Goal: Task Accomplishment & Management: Complete application form

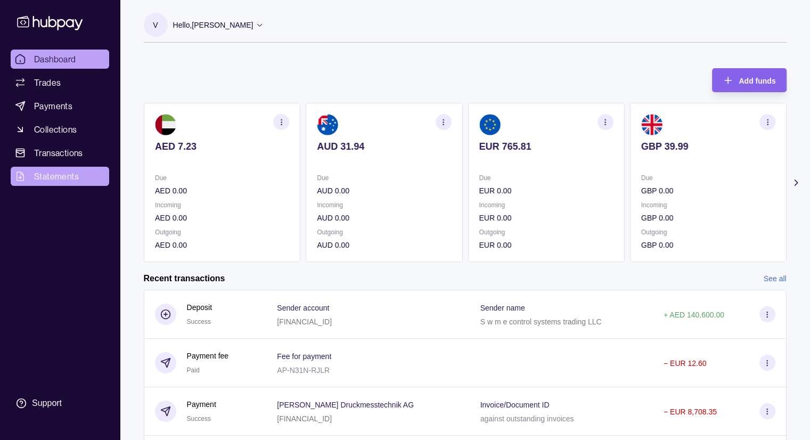
click at [71, 178] on span "Statements" at bounding box center [56, 176] width 45 height 13
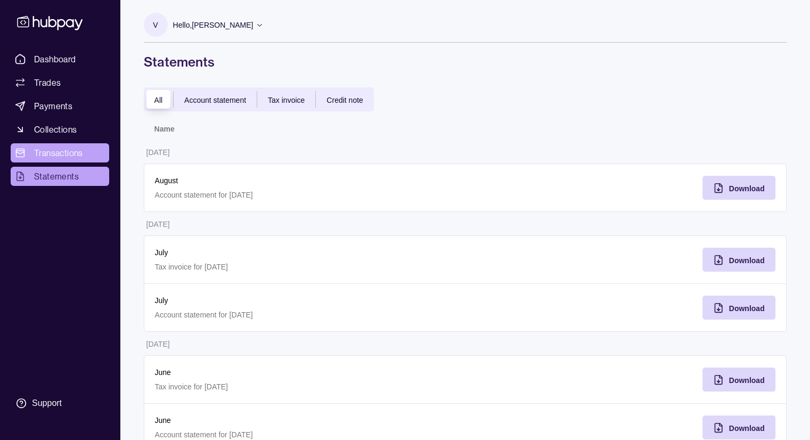
click at [79, 157] on span "Transactions" at bounding box center [58, 153] width 49 height 13
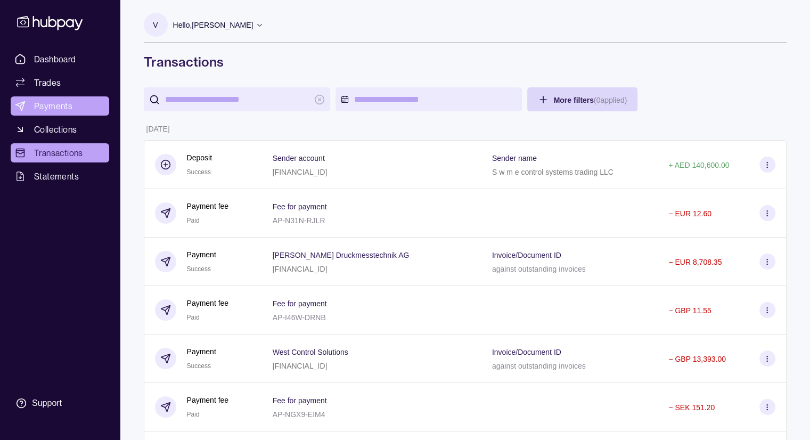
click at [67, 110] on span "Payments" at bounding box center [53, 106] width 38 height 13
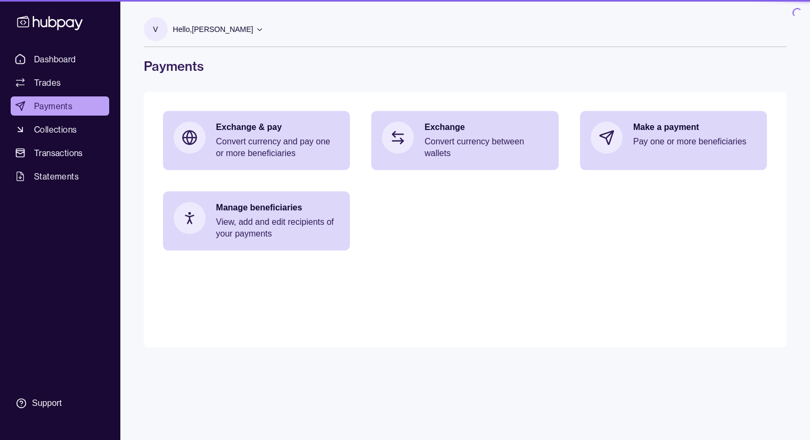
click at [64, 81] on link "Trades" at bounding box center [60, 82] width 99 height 19
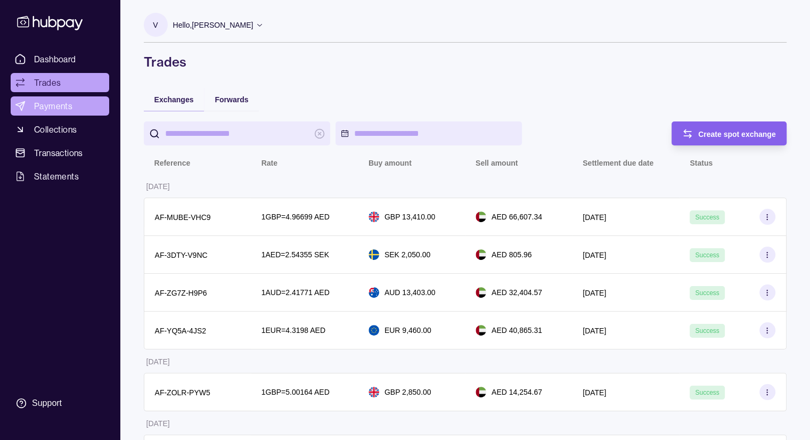
click at [59, 106] on span "Payments" at bounding box center [53, 106] width 38 height 13
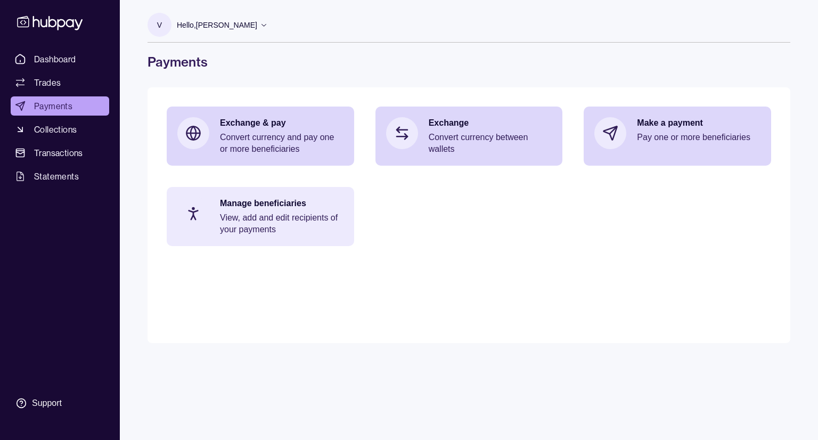
click at [298, 225] on p "View, add and edit recipients of your payments" at bounding box center [282, 223] width 124 height 23
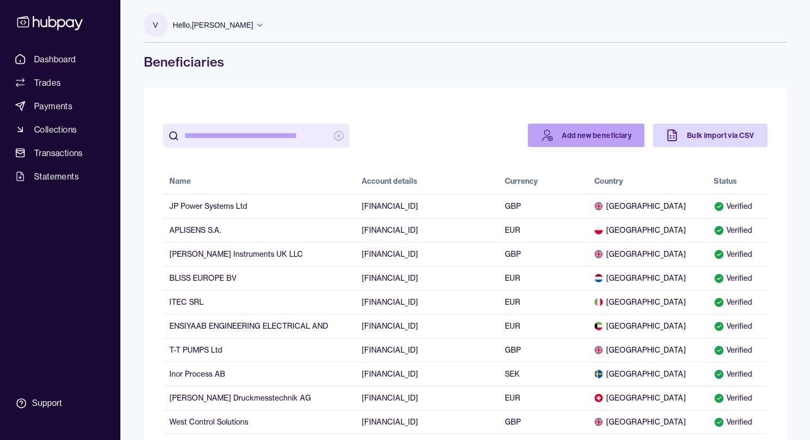
click at [579, 135] on link "Add new beneficiary" at bounding box center [586, 135] width 117 height 23
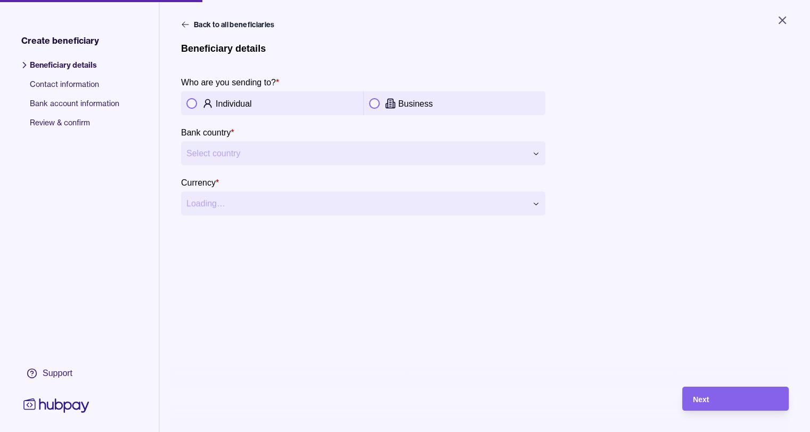
click at [371, 100] on div at bounding box center [374, 103] width 11 height 11
click at [261, 149] on html "**********" at bounding box center [405, 216] width 810 height 432
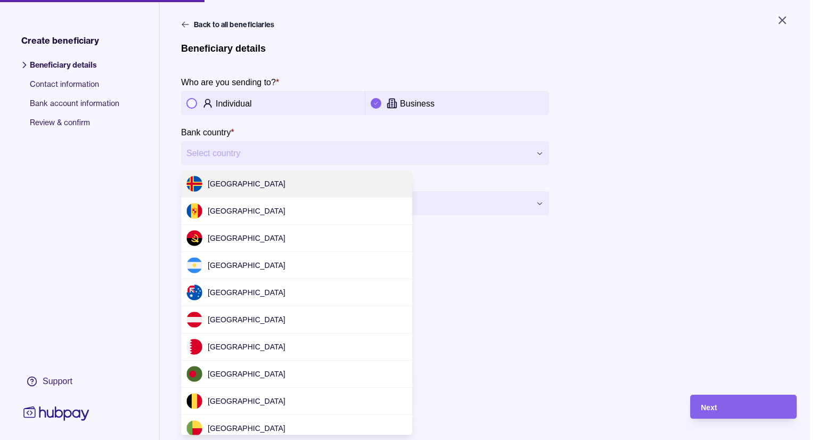
click at [261, 149] on html "**********" at bounding box center [409, 220] width 818 height 440
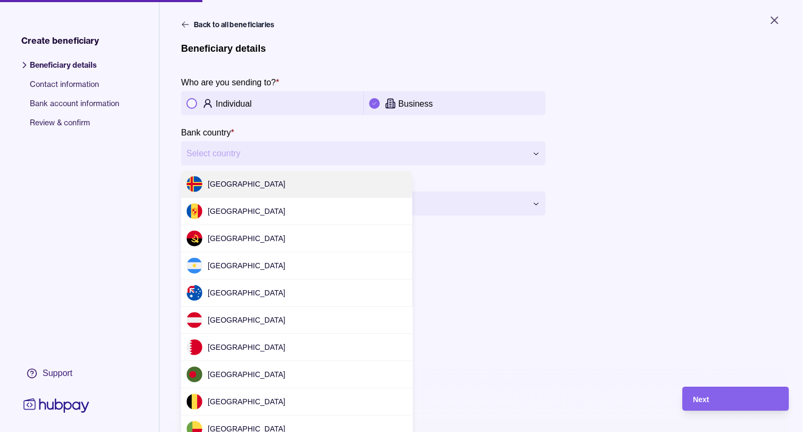
click at [541, 152] on html "**********" at bounding box center [405, 216] width 810 height 432
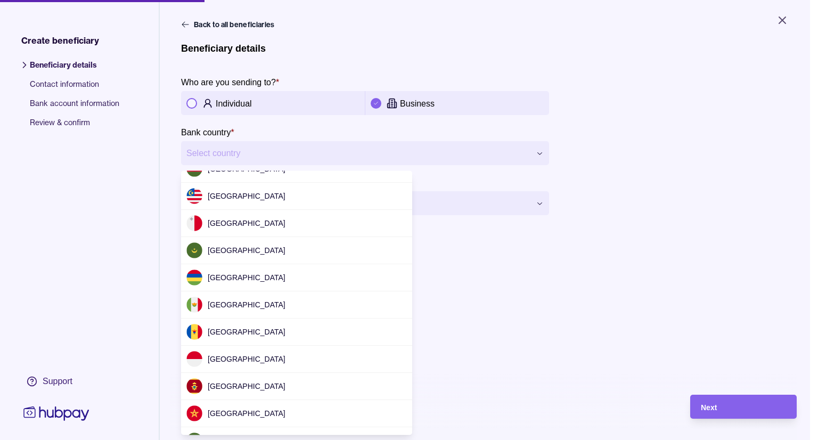
scroll to position [1923, 0]
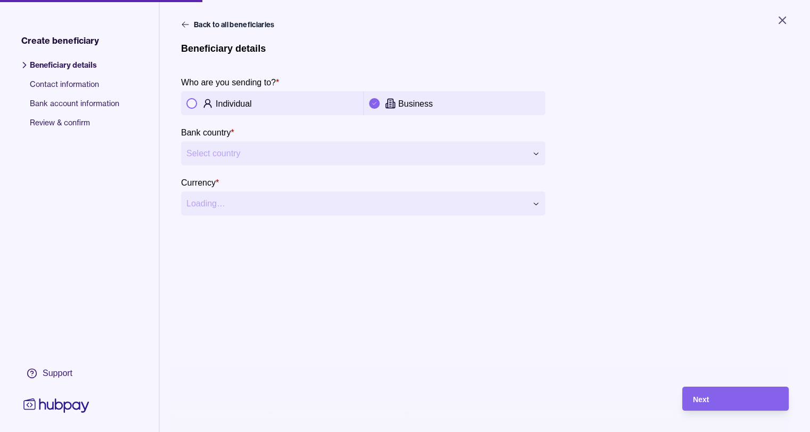
click at [246, 155] on html "**********" at bounding box center [405, 216] width 810 height 432
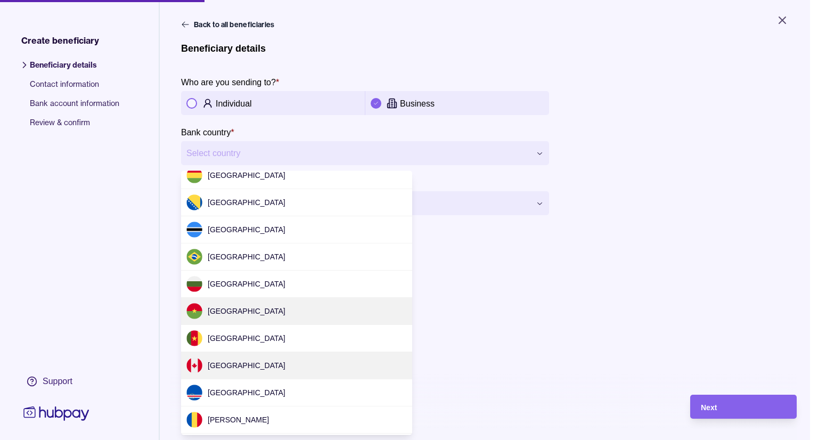
scroll to position [266, 0]
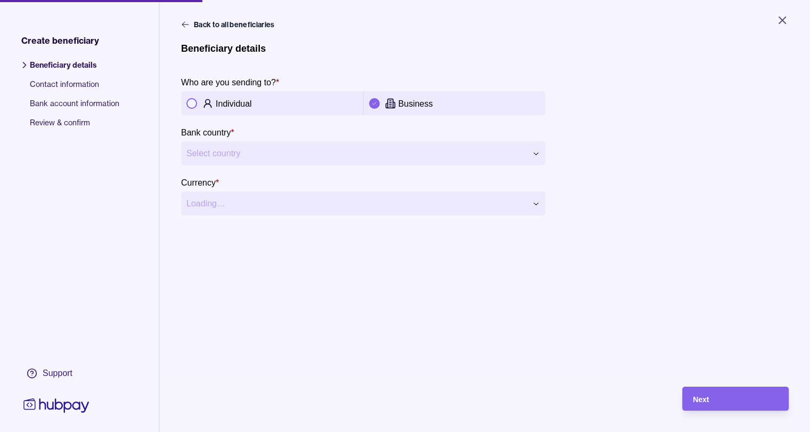
click at [250, 145] on html "**********" at bounding box center [405, 216] width 810 height 432
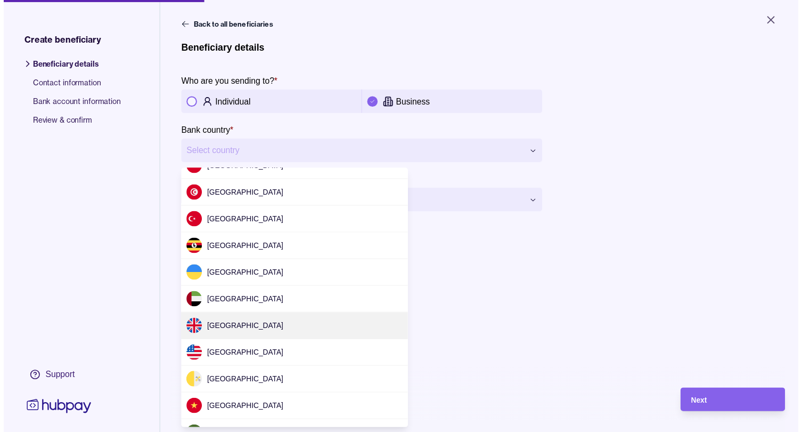
scroll to position [3308, 0]
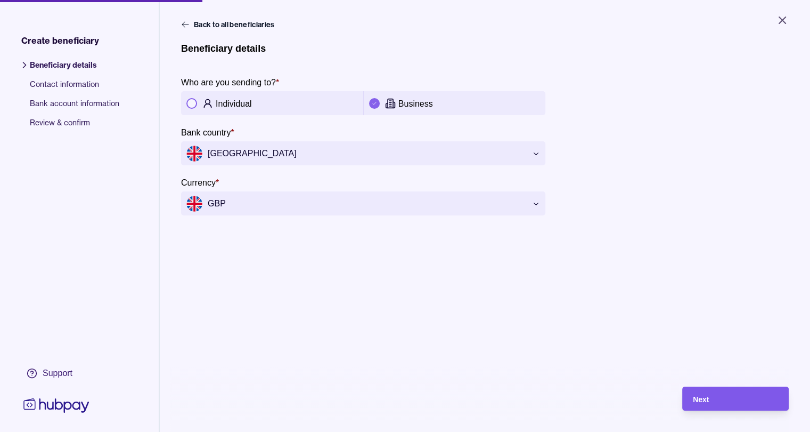
click at [709, 403] on span "Next" at bounding box center [701, 399] width 16 height 9
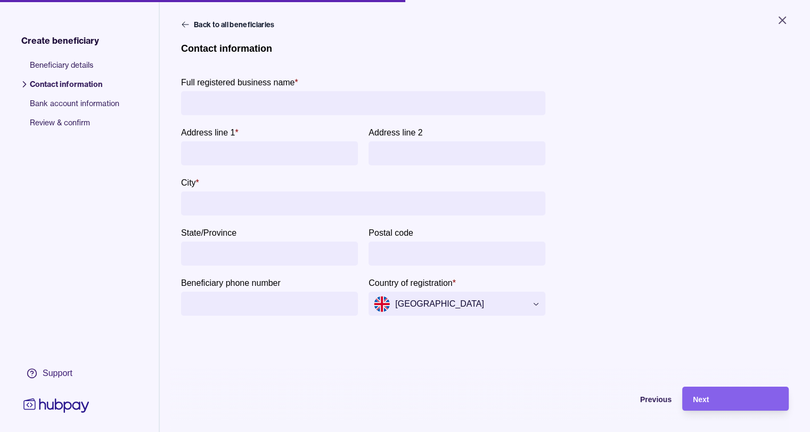
click at [218, 99] on input "Full registered business name *" at bounding box center [363, 103] width 354 height 24
type input "**********"
type input "*"
type input "**"
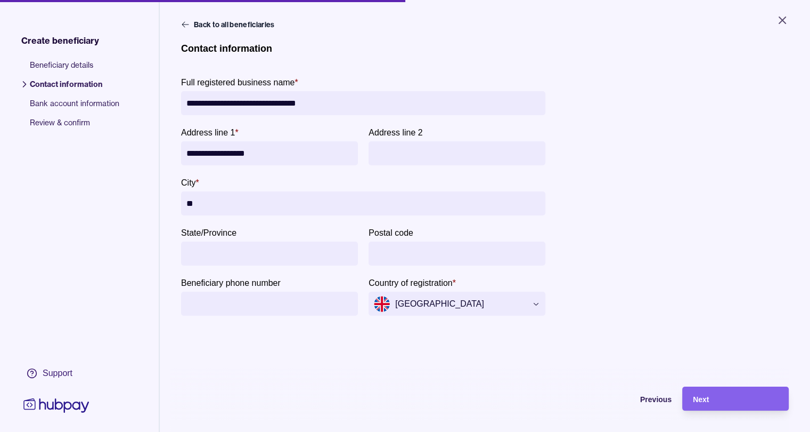
click at [298, 251] on input "State/Province" at bounding box center [269, 253] width 166 height 24
click at [305, 208] on input "**" at bounding box center [363, 203] width 354 height 24
click at [727, 410] on div "Next" at bounding box center [727, 398] width 101 height 24
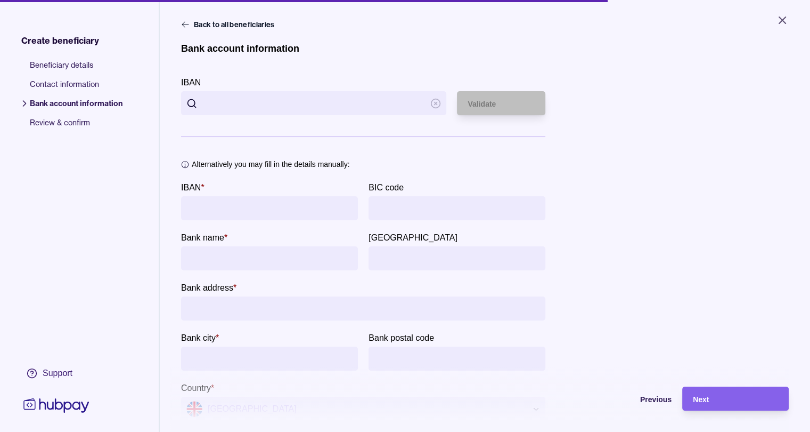
click at [296, 98] on input "IBAN" at bounding box center [313, 103] width 223 height 24
type input "**********"
click at [493, 103] on span "Validate" at bounding box center [482, 104] width 28 height 9
type input "**********"
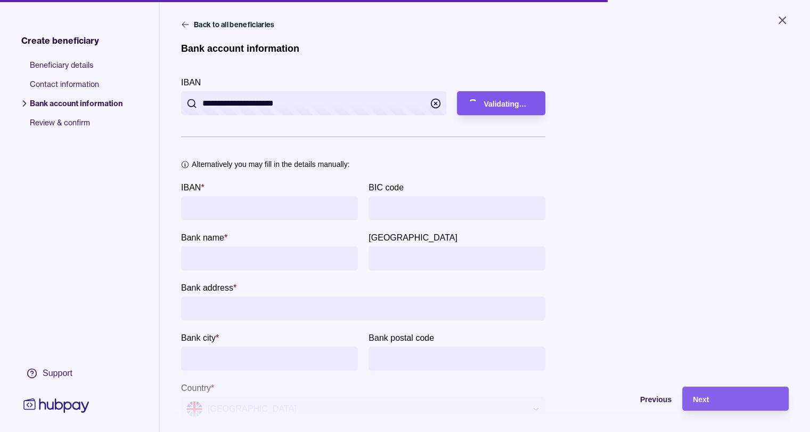
type input "**********"
type input "******"
type input "********"
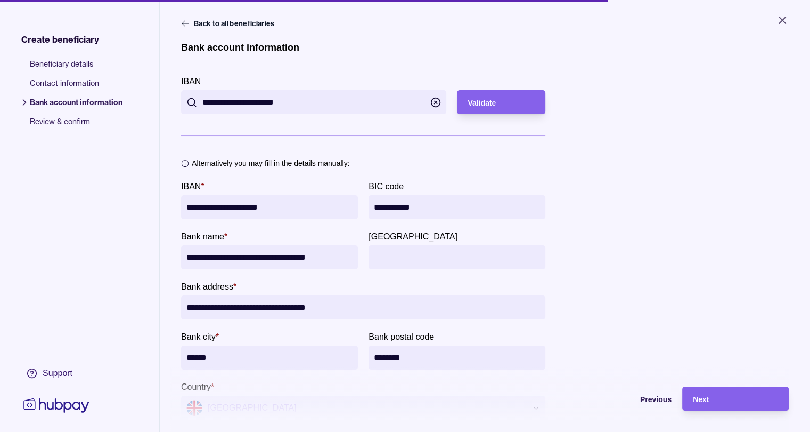
scroll to position [0, 0]
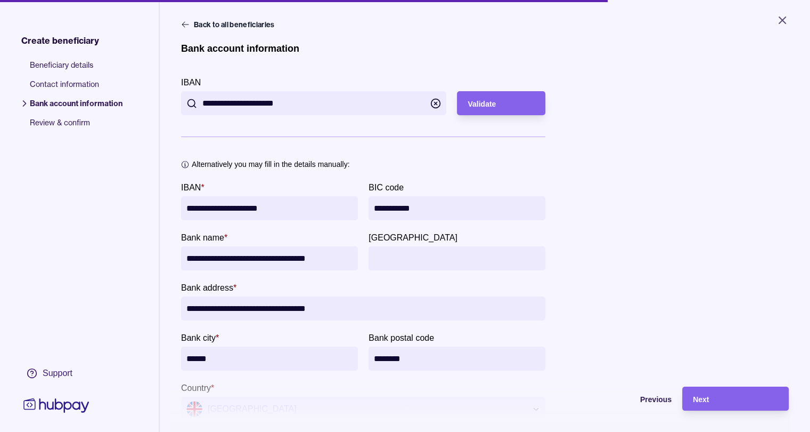
drag, startPoint x: 318, startPoint y: 103, endPoint x: 180, endPoint y: 111, distance: 138.8
click at [180, 108] on div "**********" at bounding box center [485, 232] width 651 height 464
click at [664, 403] on span "Previous" at bounding box center [655, 399] width 31 height 9
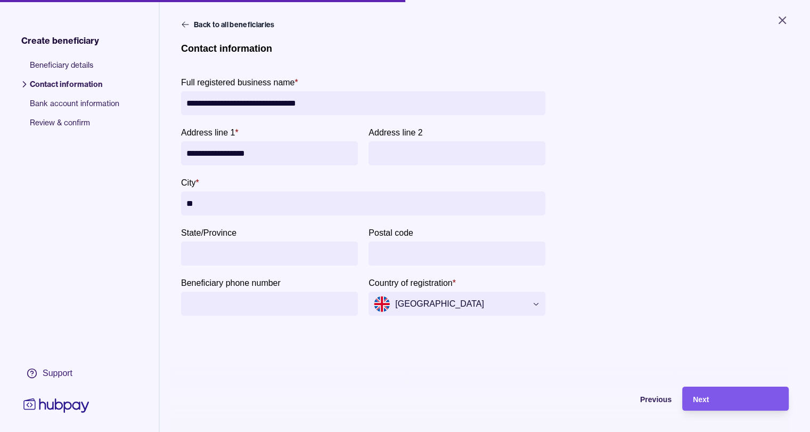
click at [723, 405] on div "Next" at bounding box center [735, 398] width 85 height 13
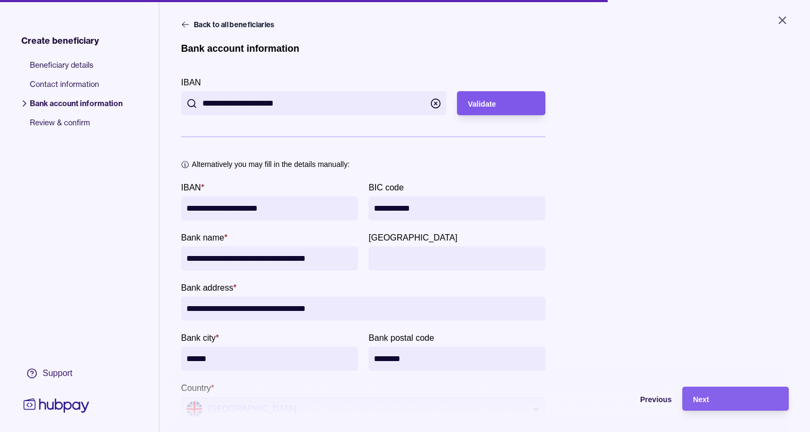
click at [511, 108] on div "Validate" at bounding box center [501, 103] width 67 height 13
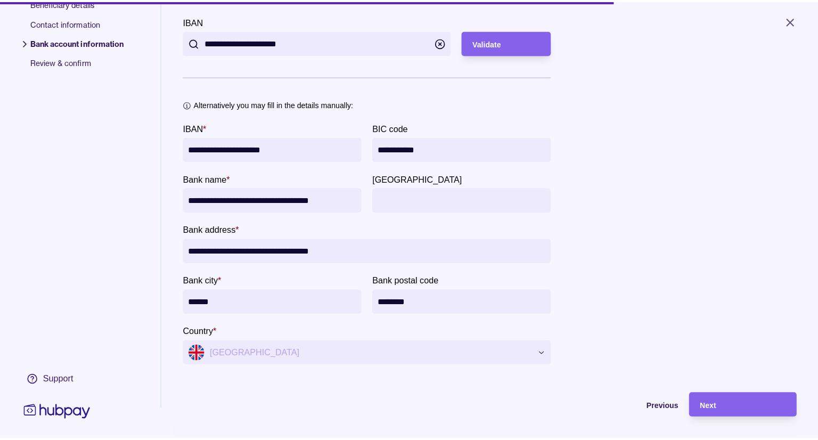
scroll to position [38, 0]
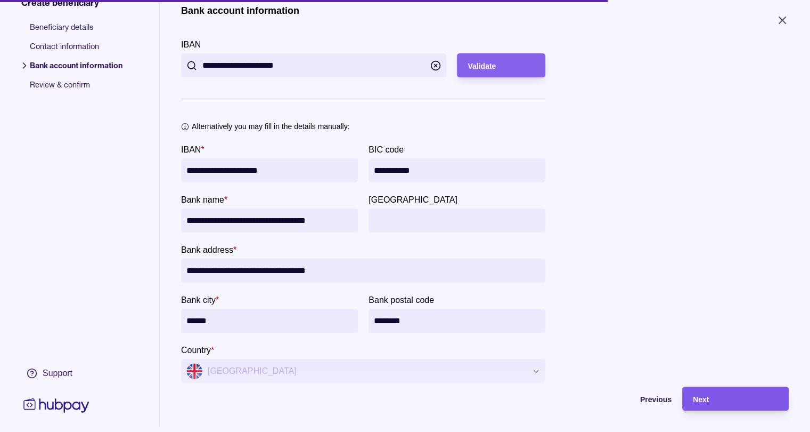
click at [724, 410] on div "Next" at bounding box center [727, 398] width 101 height 24
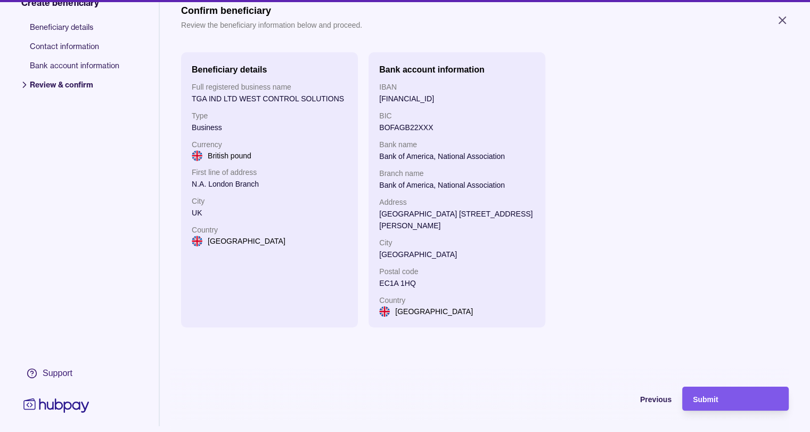
click at [748, 403] on div "Submit" at bounding box center [735, 398] width 85 height 13
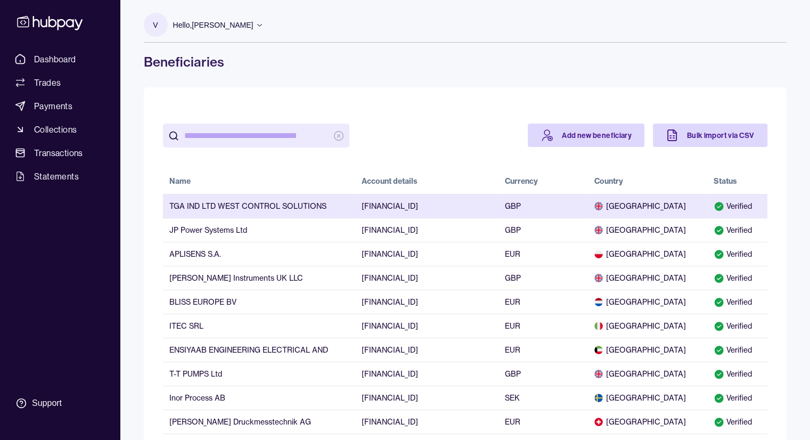
click at [496, 215] on td "[FINANCIAL_ID]" at bounding box center [426, 206] width 143 height 24
click at [254, 216] on td "TGA IND LTD WEST CONTROL SOLUTIONS" at bounding box center [259, 206] width 192 height 24
click at [267, 209] on td "TGA IND LTD WEST CONTROL SOLUTIONS" at bounding box center [259, 206] width 192 height 24
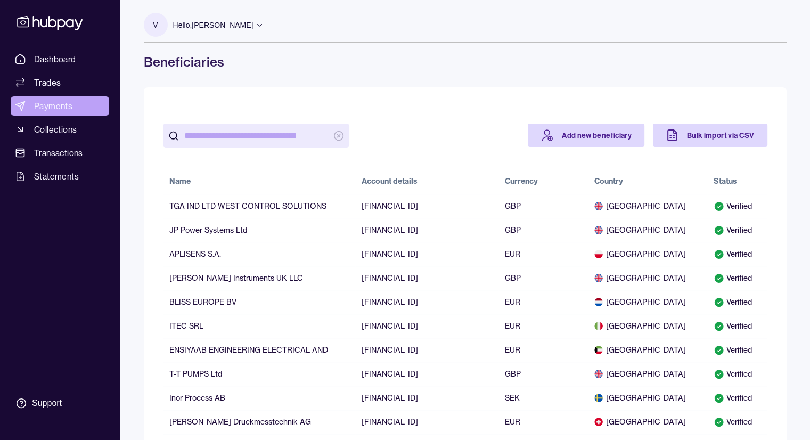
click at [51, 109] on span "Payments" at bounding box center [53, 106] width 38 height 13
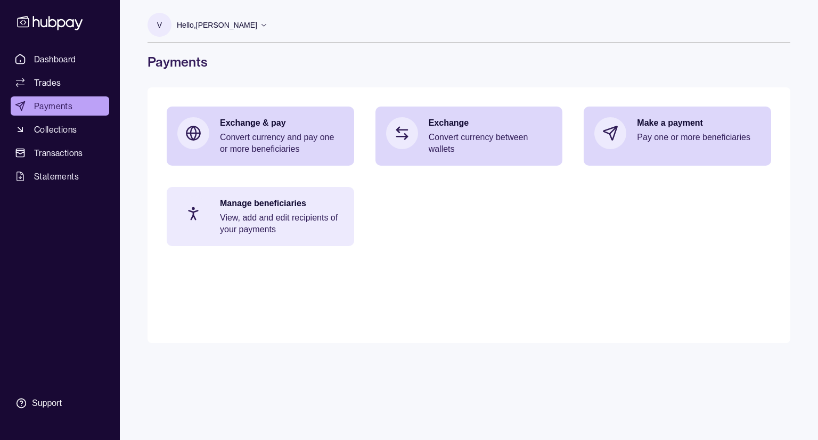
click at [245, 210] on div "Manage beneficiaries View, add and edit recipients of your payments" at bounding box center [282, 217] width 124 height 38
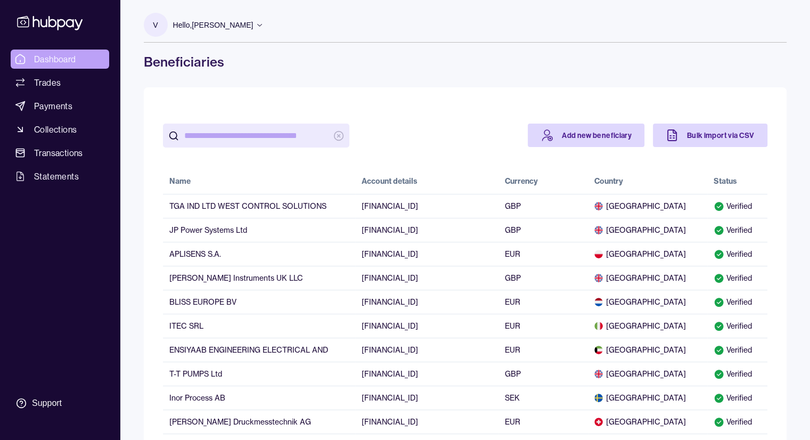
click at [85, 65] on link "Dashboard" at bounding box center [60, 59] width 99 height 19
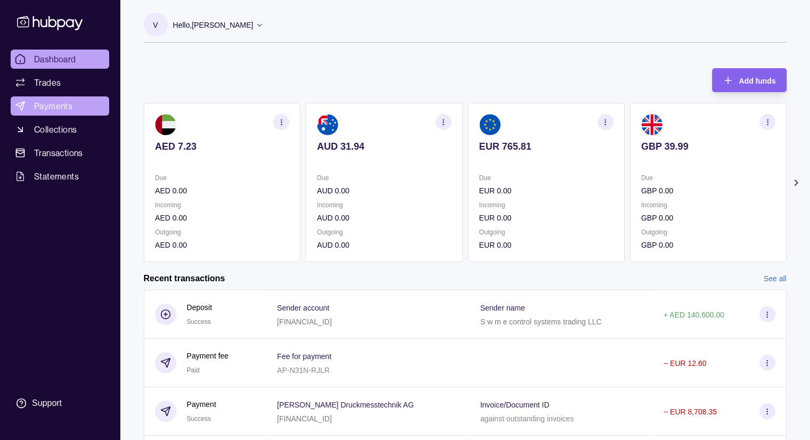
click at [57, 108] on span "Payments" at bounding box center [53, 106] width 38 height 13
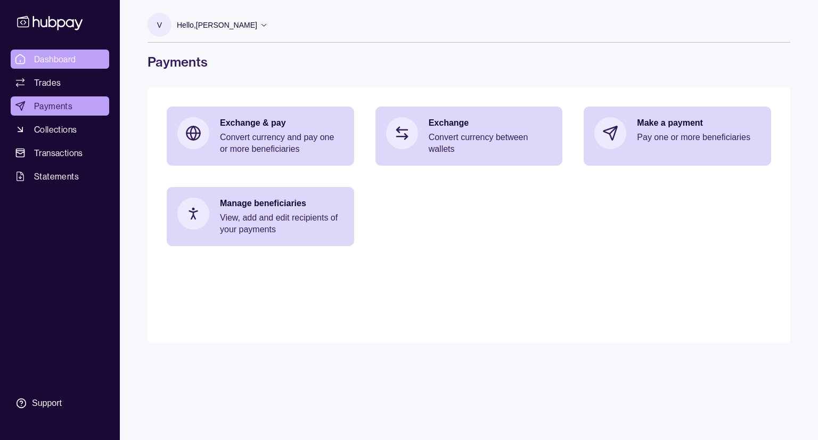
click at [66, 60] on span "Dashboard" at bounding box center [55, 59] width 42 height 13
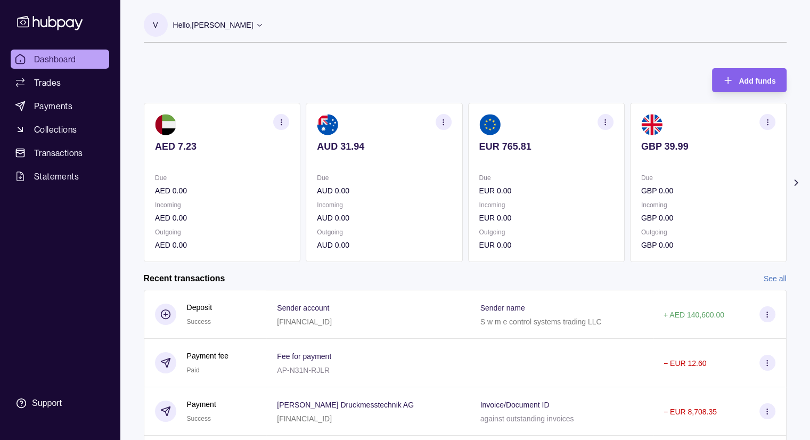
click at [797, 185] on icon at bounding box center [796, 182] width 11 height 11
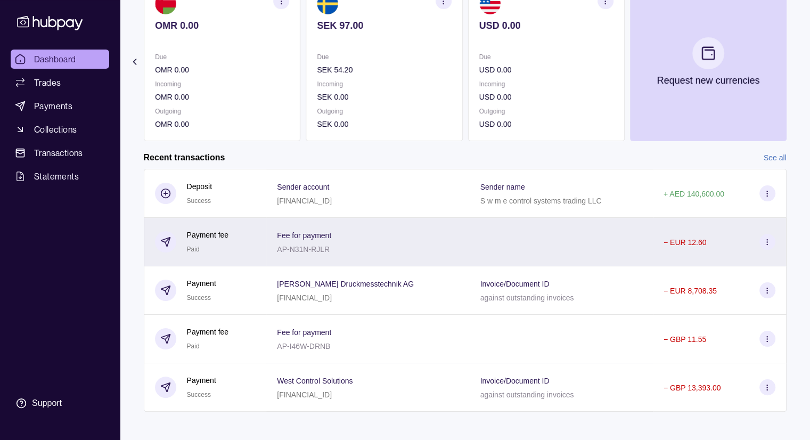
scroll to position [128, 0]
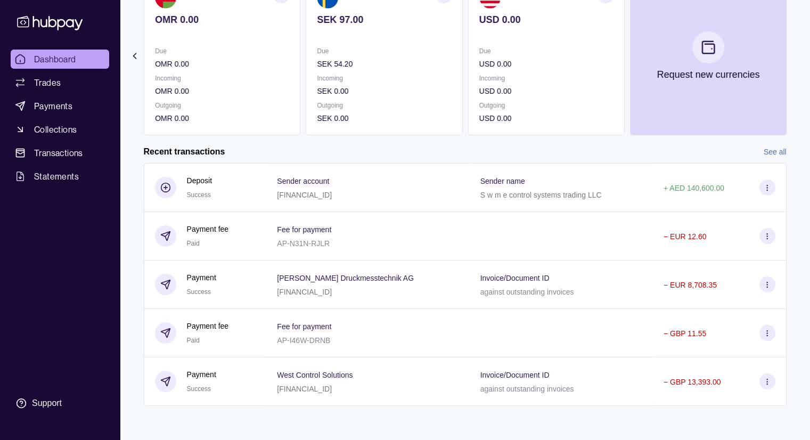
click at [83, 56] on link "Dashboard" at bounding box center [60, 59] width 99 height 19
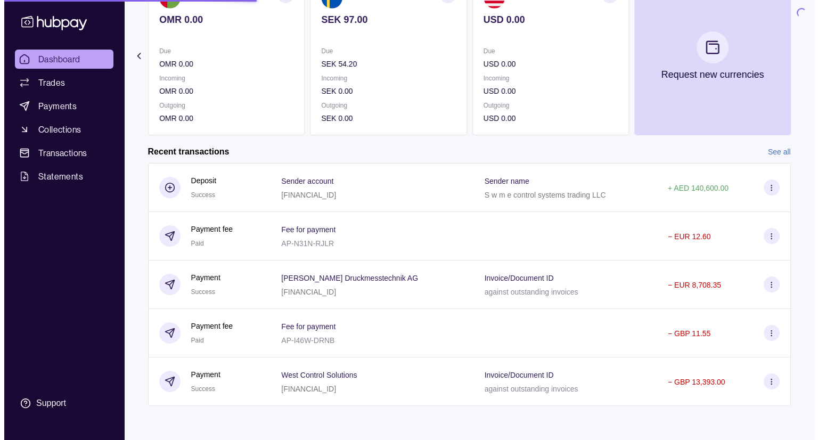
scroll to position [0, 0]
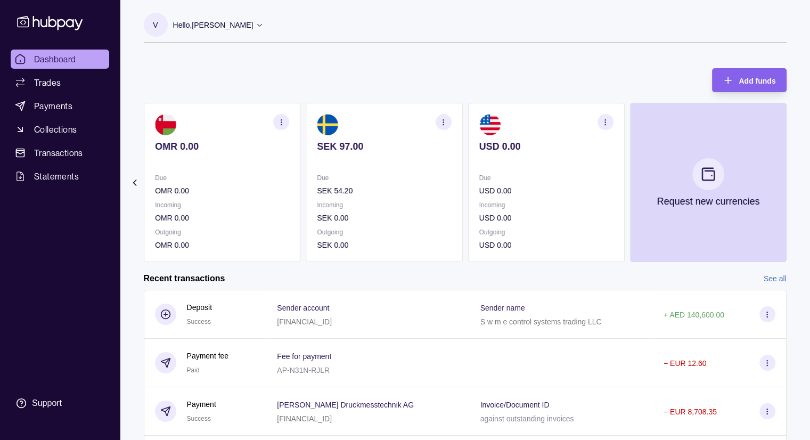
click at [264, 28] on div "Hello, Vishal Prakashbhai Shah" at bounding box center [218, 25] width 91 height 22
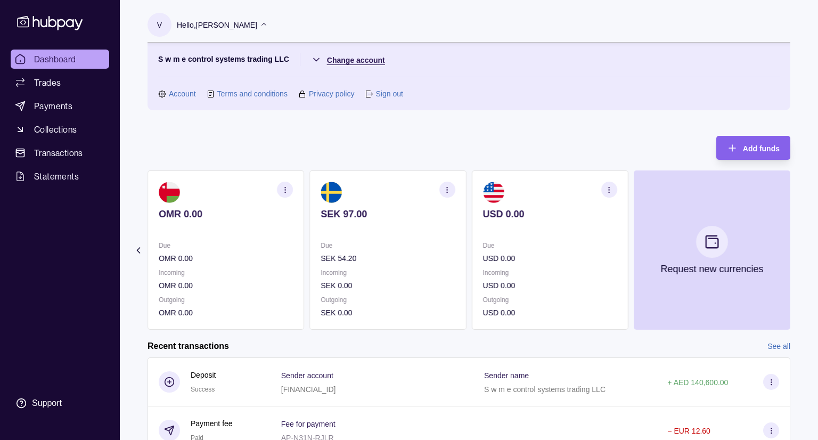
click at [312, 62] on html "Dashboard Trades Payments Collections Transactions Statements Support V Hello, …" at bounding box center [409, 317] width 818 height 635
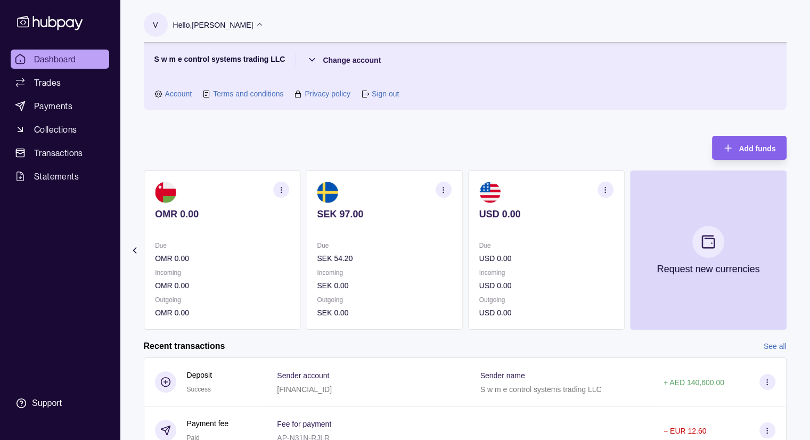
click at [311, 58] on html "Dashboard Trades Payments Collections Transactions Statements Support V Hello, …" at bounding box center [405, 317] width 810 height 635
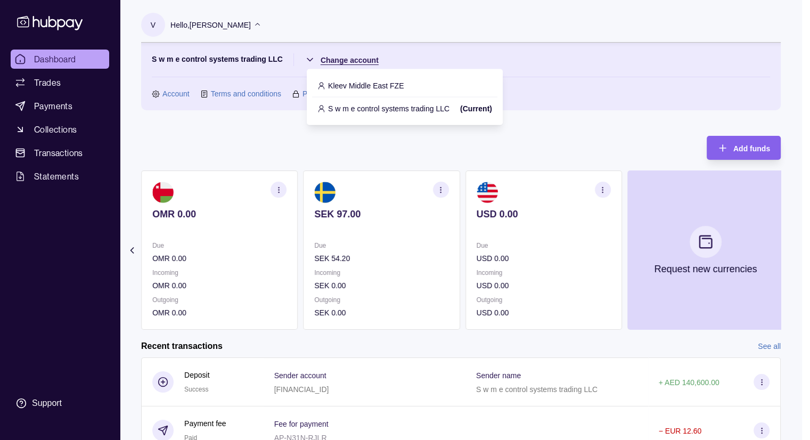
click at [311, 58] on html "Dashboard Trades Payments Collections Transactions Statements Support V Hello, …" at bounding box center [405, 317] width 810 height 635
click at [309, 59] on html "Dashboard Trades Payments Collections Transactions Statements Support V Hello, …" at bounding box center [405, 317] width 810 height 635
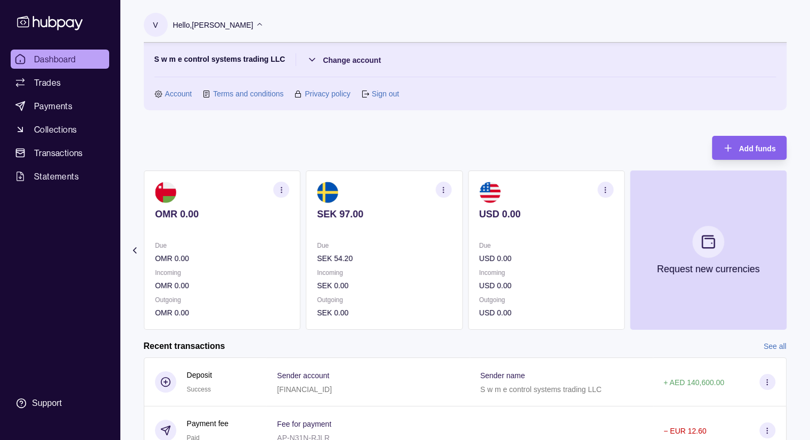
click at [381, 93] on link "Sign out" at bounding box center [385, 94] width 27 height 12
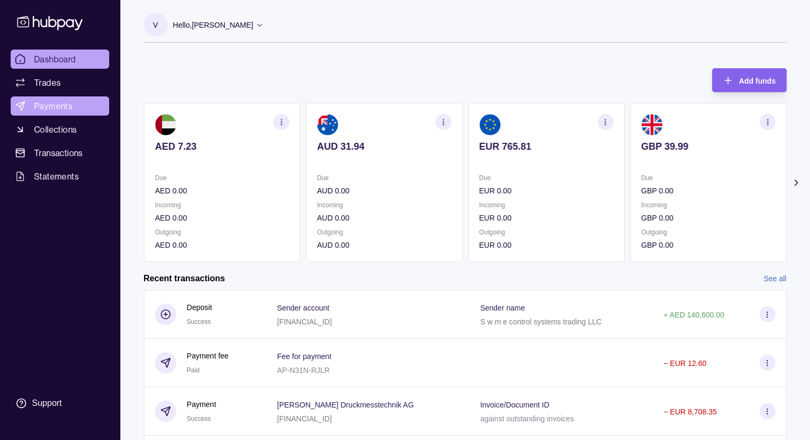
click at [43, 105] on span "Payments" at bounding box center [53, 106] width 38 height 13
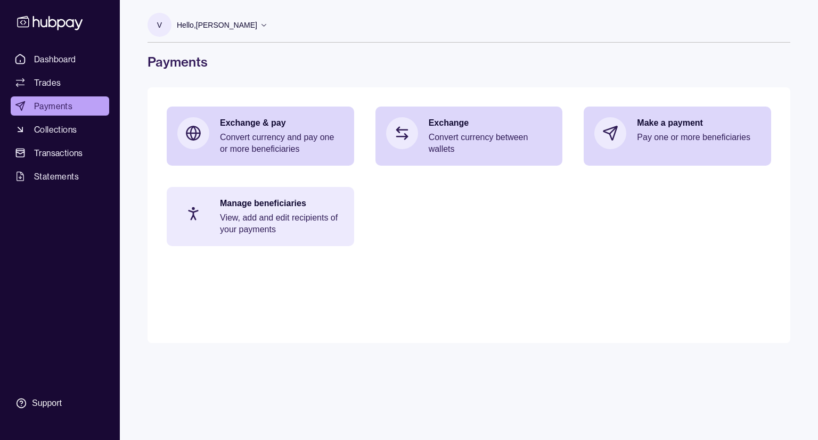
click at [264, 226] on p "View, add and edit recipients of your payments" at bounding box center [282, 223] width 124 height 23
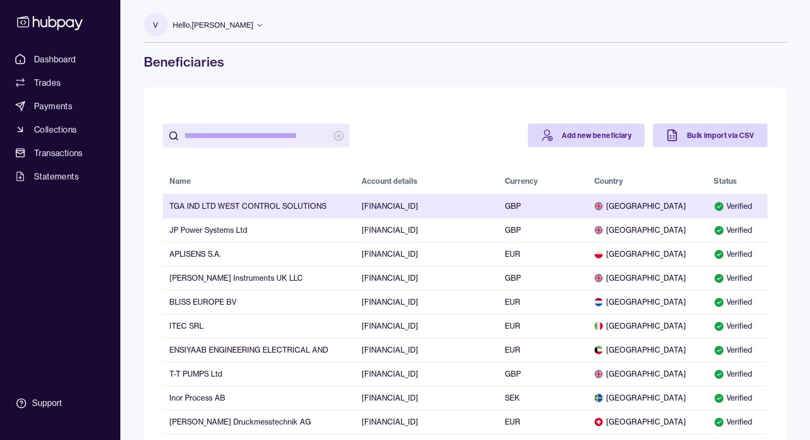
click at [692, 212] on td "[GEOGRAPHIC_DATA]" at bounding box center [647, 206] width 119 height 24
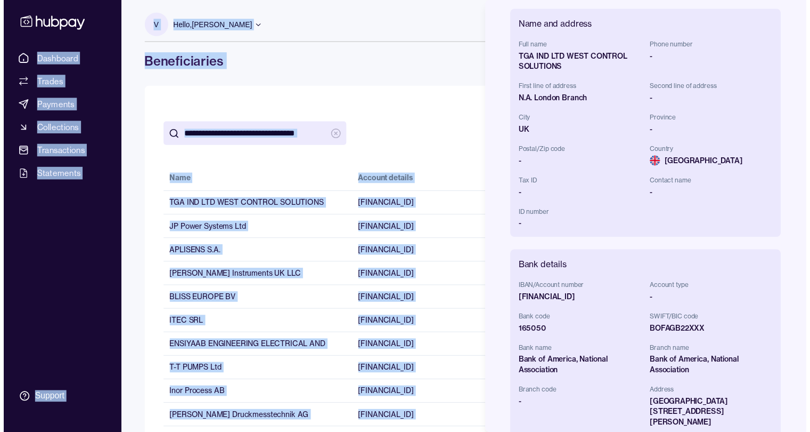
scroll to position [250, 0]
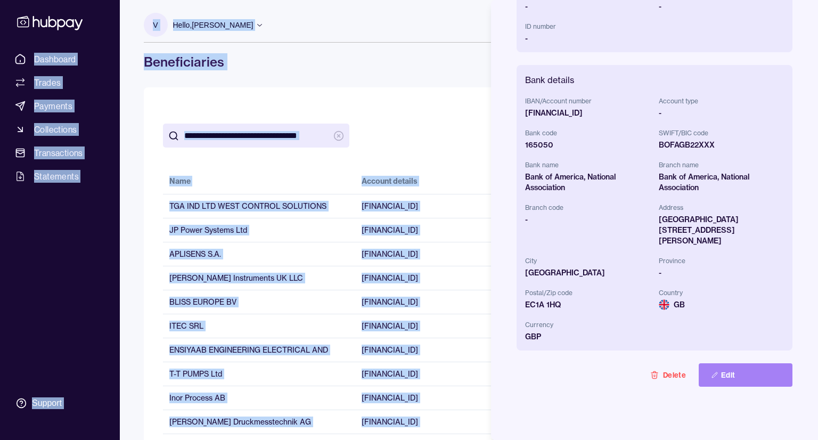
click at [746, 363] on button "Edit" at bounding box center [746, 374] width 94 height 23
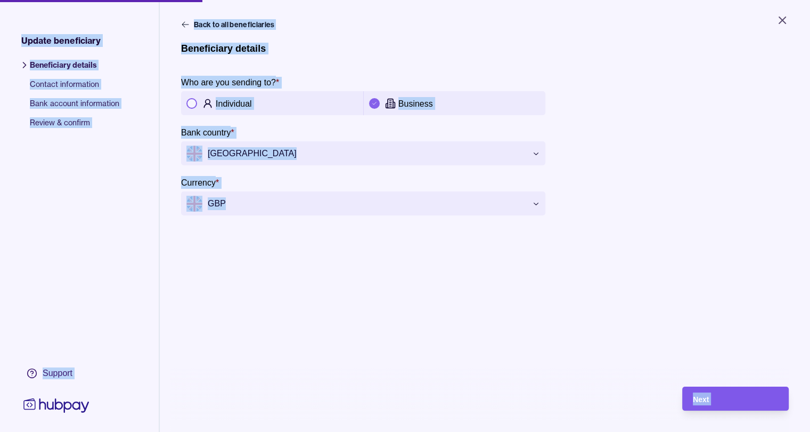
click at [731, 401] on div "Next" at bounding box center [735, 398] width 85 height 13
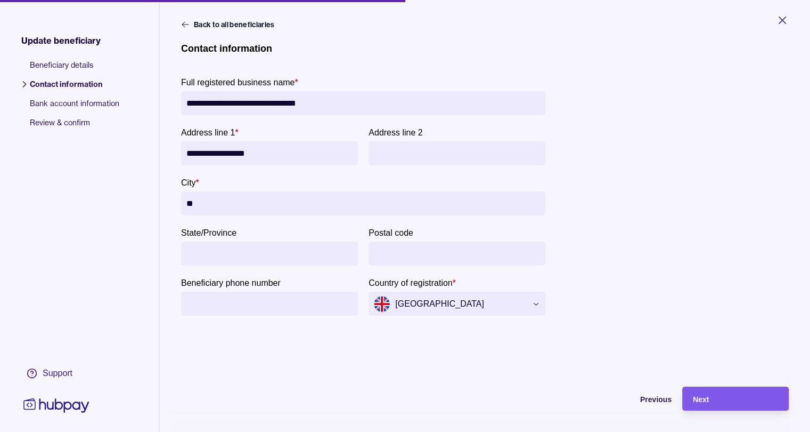
click at [767, 396] on div "Next" at bounding box center [727, 398] width 101 height 24
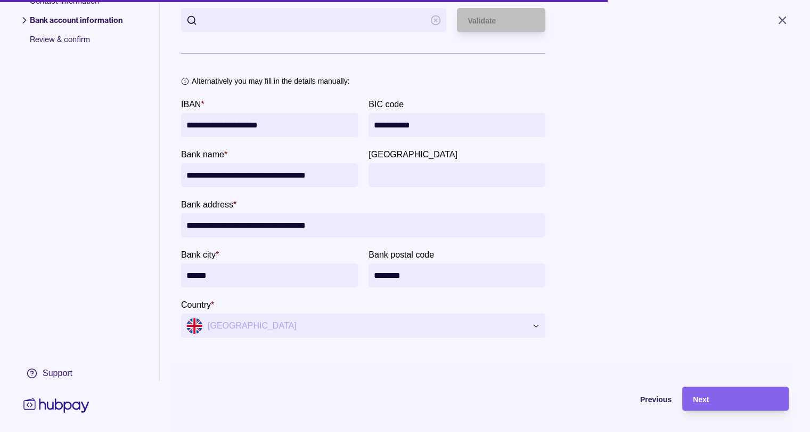
scroll to position [91, 0]
click at [406, 171] on input "[GEOGRAPHIC_DATA]" at bounding box center [457, 175] width 166 height 24
type input "*"
click at [660, 403] on span "Previous" at bounding box center [655, 399] width 31 height 9
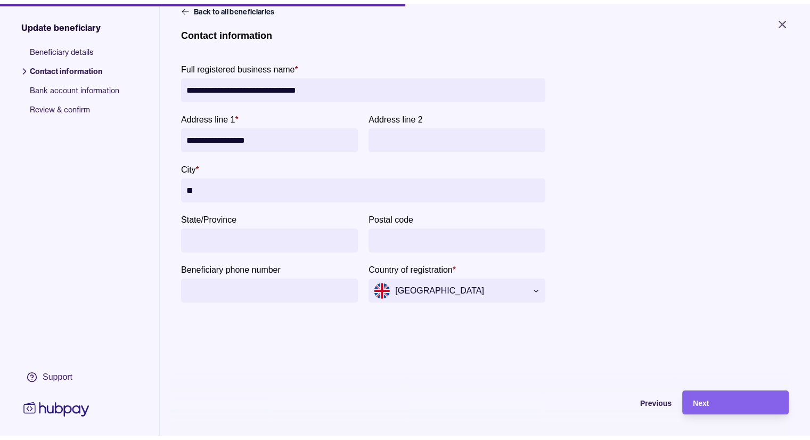
scroll to position [0, 0]
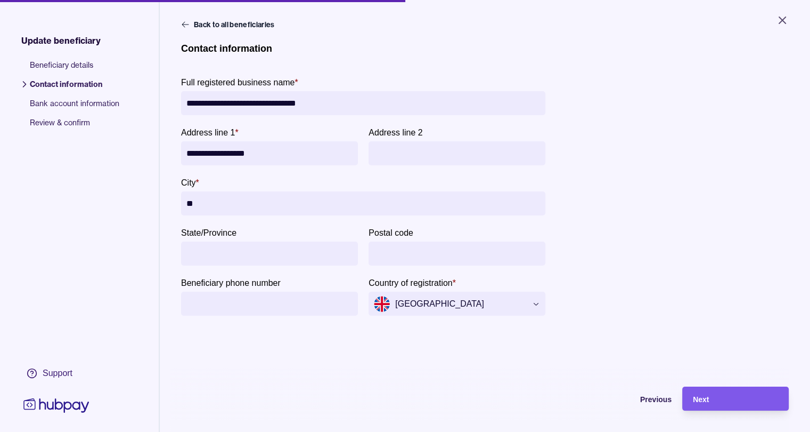
click at [720, 405] on div "Next" at bounding box center [735, 398] width 85 height 13
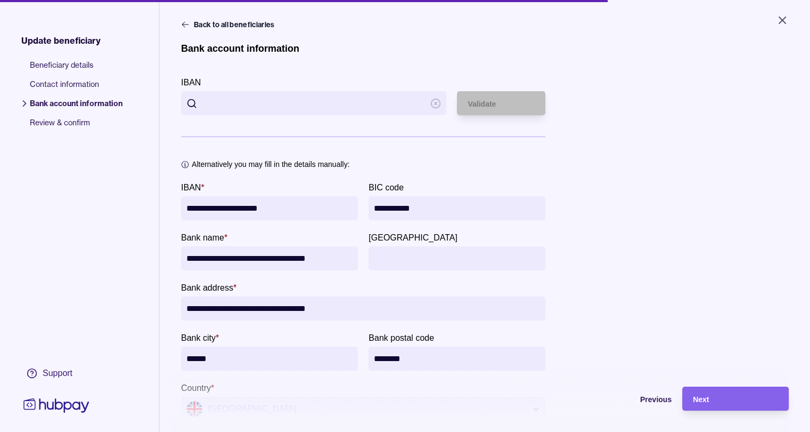
click at [432, 264] on input "[GEOGRAPHIC_DATA]" at bounding box center [457, 258] width 166 height 24
click at [191, 25] on button "Back to all beneficiaries" at bounding box center [229, 24] width 96 height 11
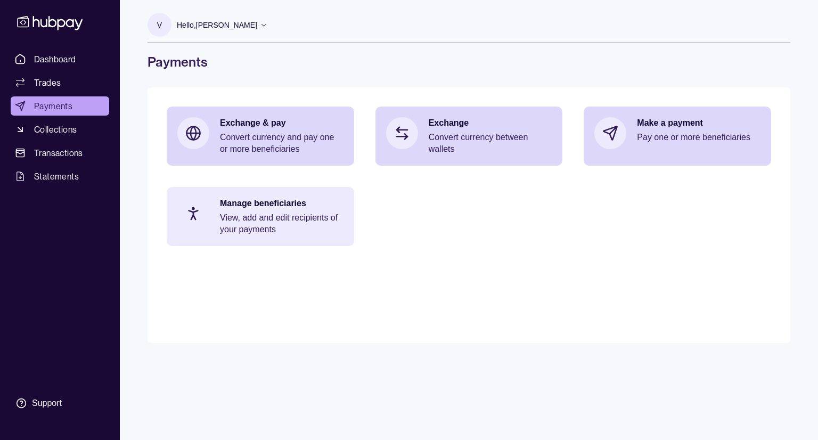
click at [297, 218] on p "View, add and edit recipients of your payments" at bounding box center [282, 223] width 124 height 23
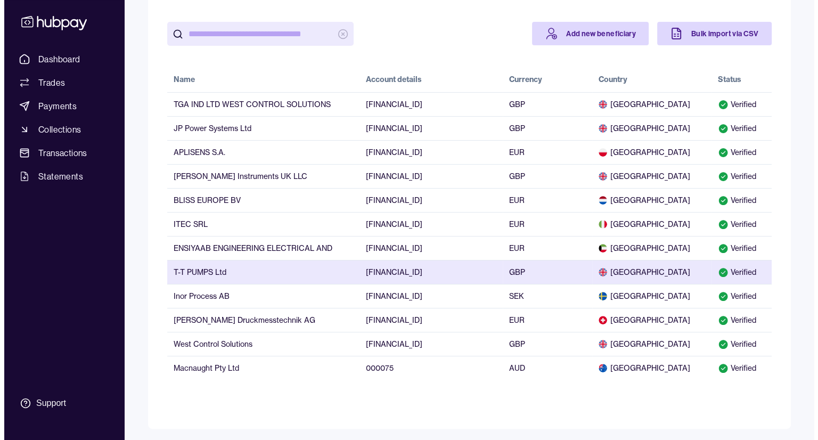
scroll to position [102, 0]
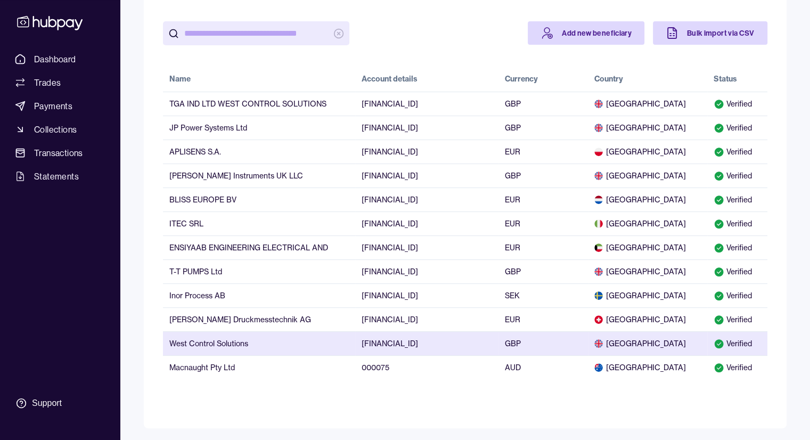
click at [686, 340] on span "[GEOGRAPHIC_DATA]" at bounding box center [648, 343] width 107 height 11
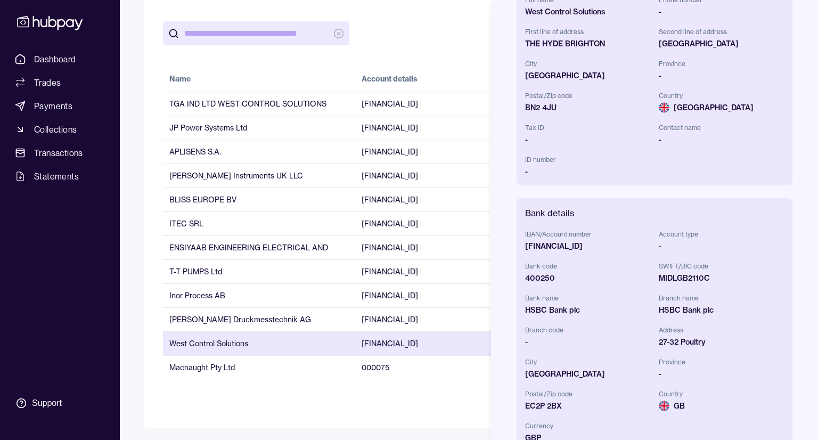
scroll to position [213, 0]
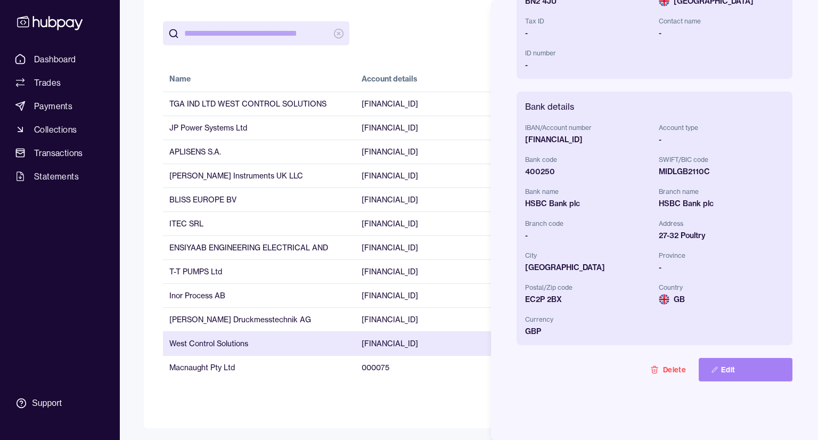
click at [738, 374] on button "Edit" at bounding box center [746, 369] width 94 height 23
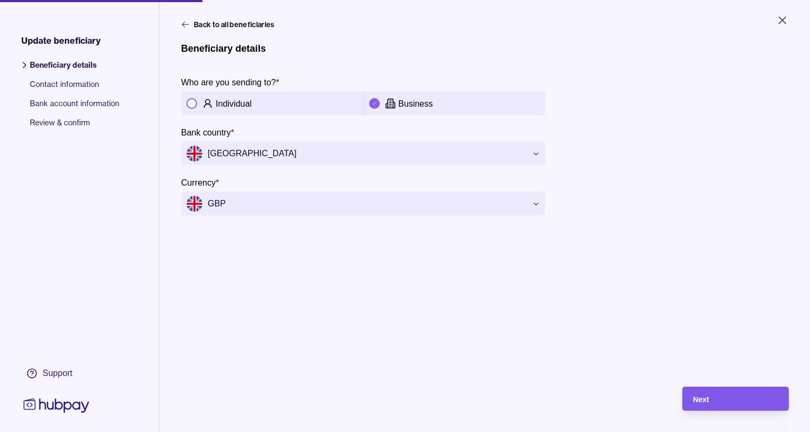
click at [724, 399] on div "Next" at bounding box center [727, 398] width 101 height 24
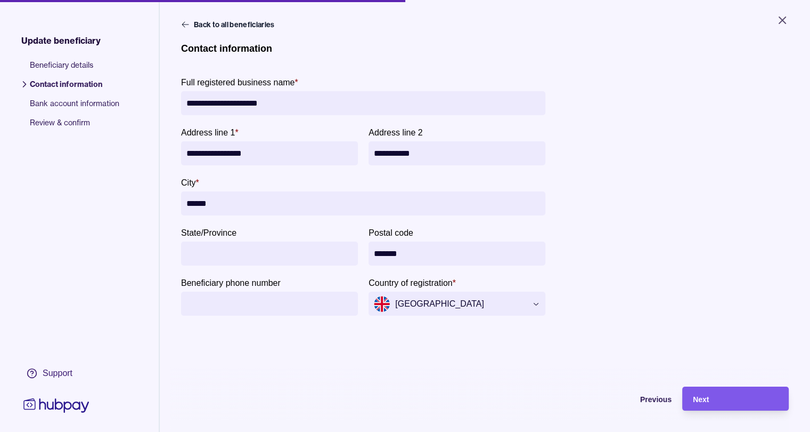
click at [737, 405] on div "Next" at bounding box center [735, 398] width 85 height 13
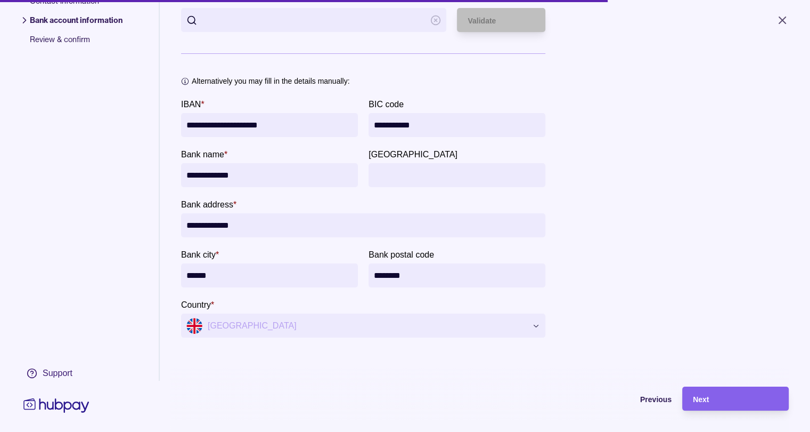
scroll to position [91, 0]
click at [719, 403] on div "Next" at bounding box center [735, 398] width 85 height 13
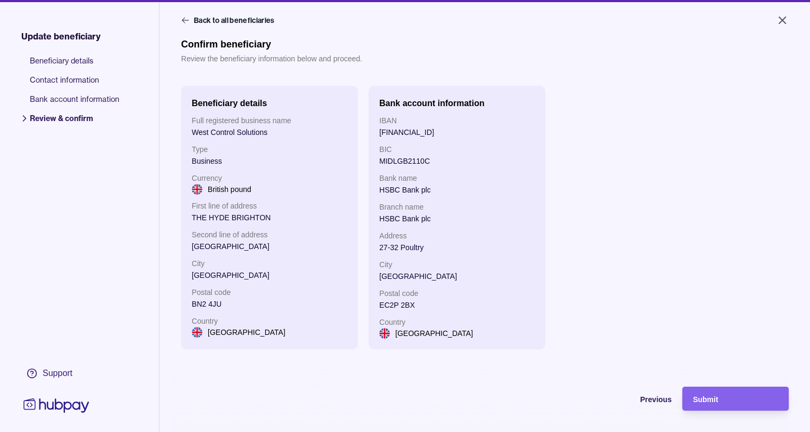
scroll to position [0, 0]
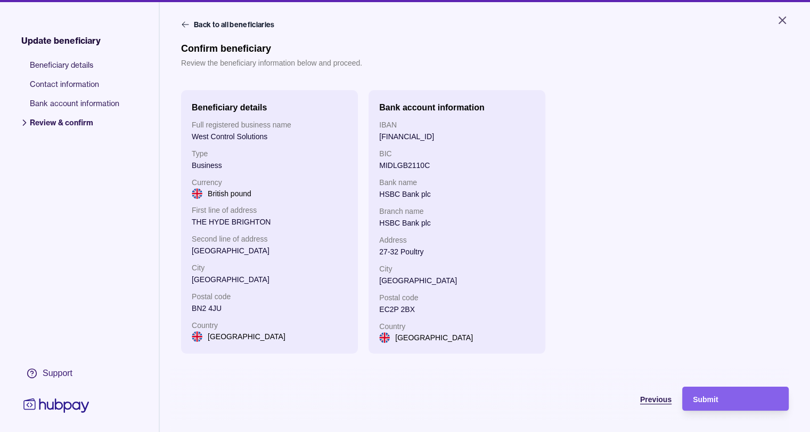
click at [660, 403] on span "Previous" at bounding box center [655, 399] width 31 height 9
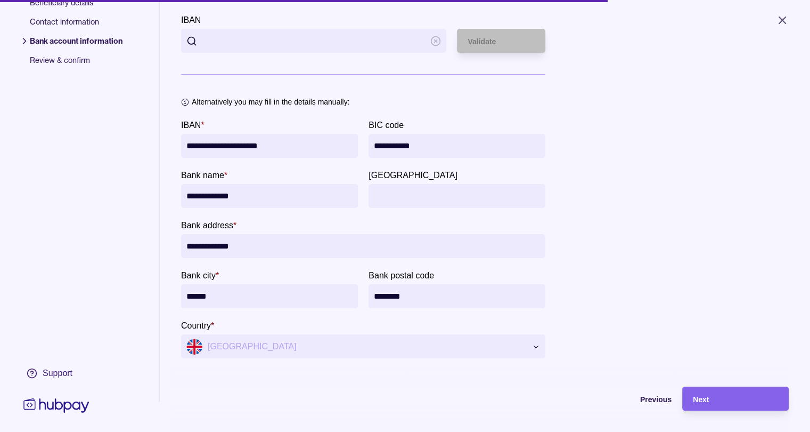
scroll to position [38, 0]
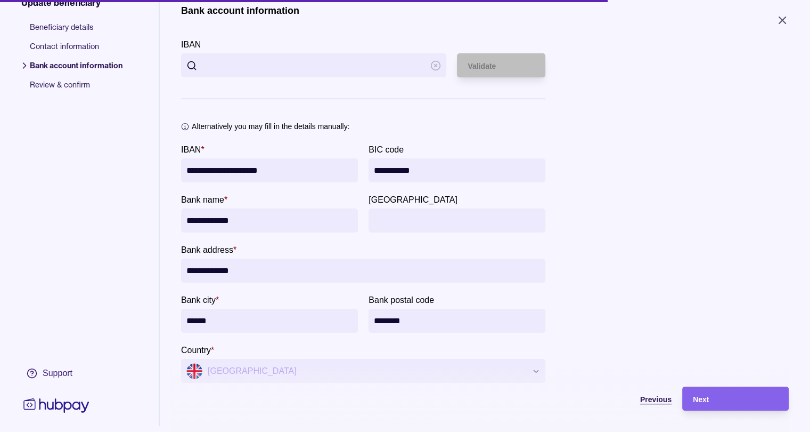
click at [662, 403] on span "Previous" at bounding box center [655, 399] width 31 height 9
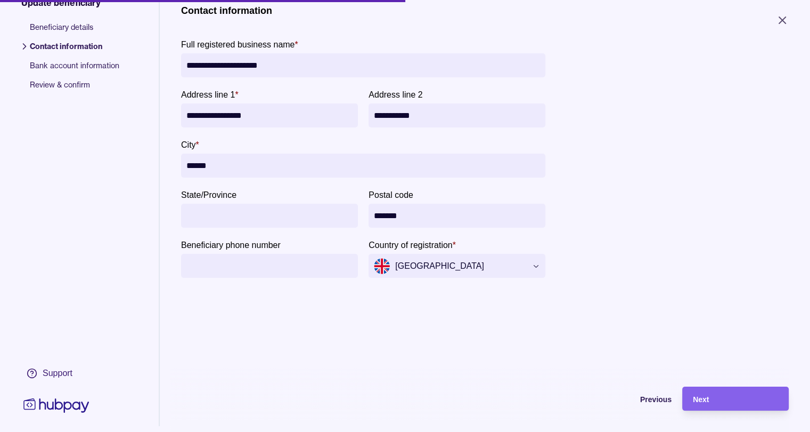
scroll to position [0, 0]
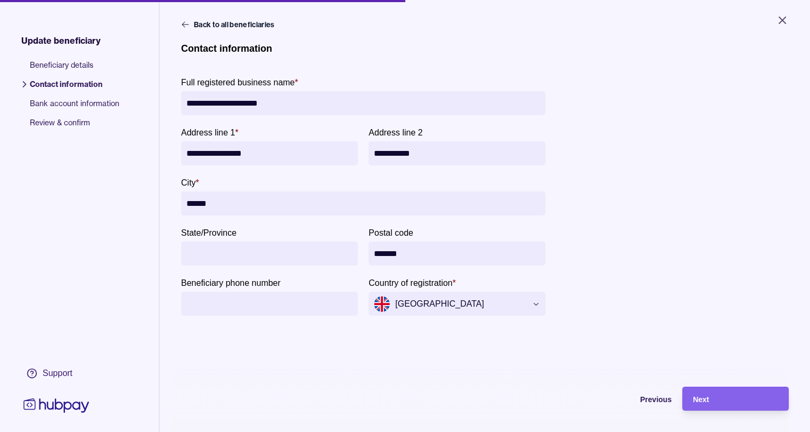
click at [278, 308] on input "Beneficiary phone number" at bounding box center [269, 303] width 166 height 24
click at [710, 400] on div "Next" at bounding box center [735, 398] width 85 height 13
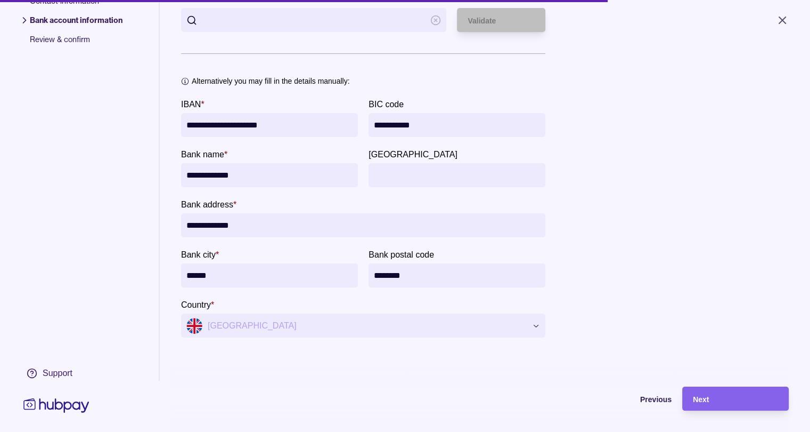
scroll to position [91, 0]
click at [709, 403] on span "Next" at bounding box center [701, 399] width 16 height 9
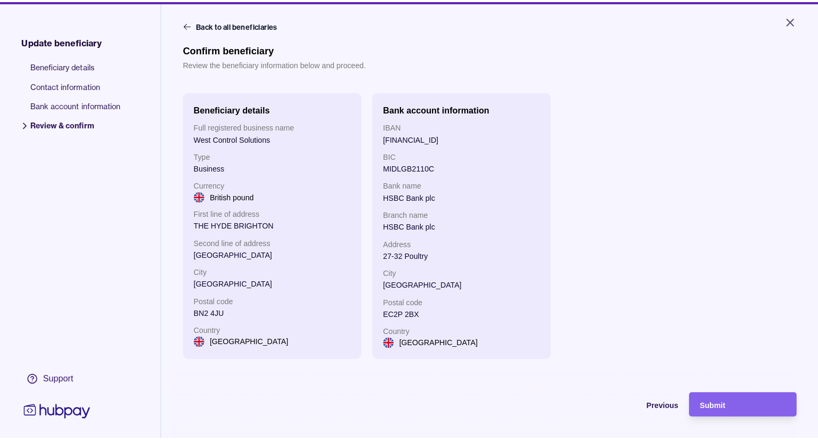
scroll to position [0, 0]
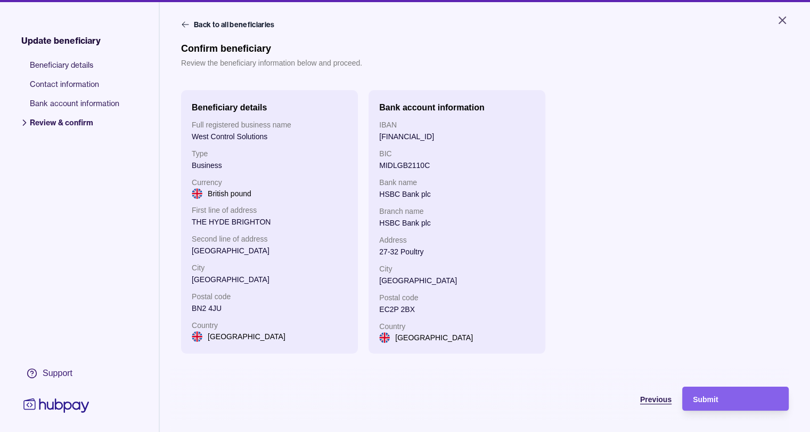
click at [659, 403] on span "Previous" at bounding box center [655, 399] width 31 height 9
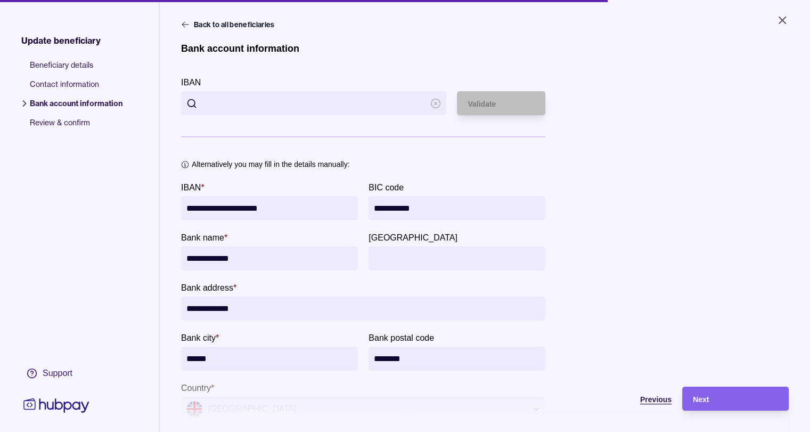
click at [659, 403] on span "Previous" at bounding box center [655, 399] width 31 height 9
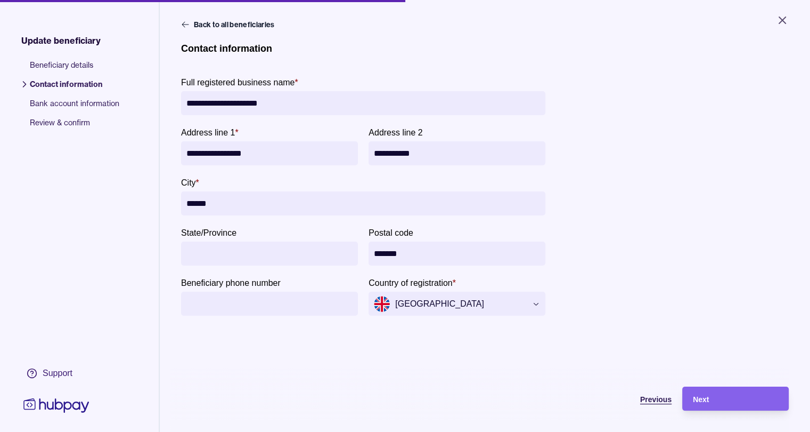
click at [659, 403] on span "Previous" at bounding box center [655, 399] width 31 height 9
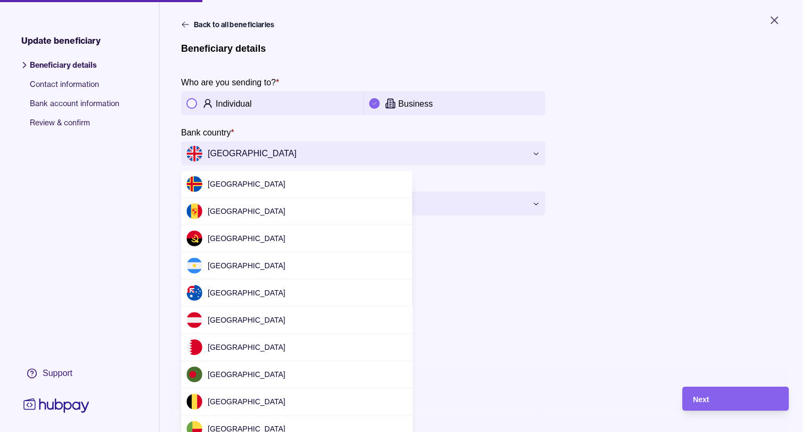
click at [538, 153] on html "**********" at bounding box center [405, 216] width 810 height 432
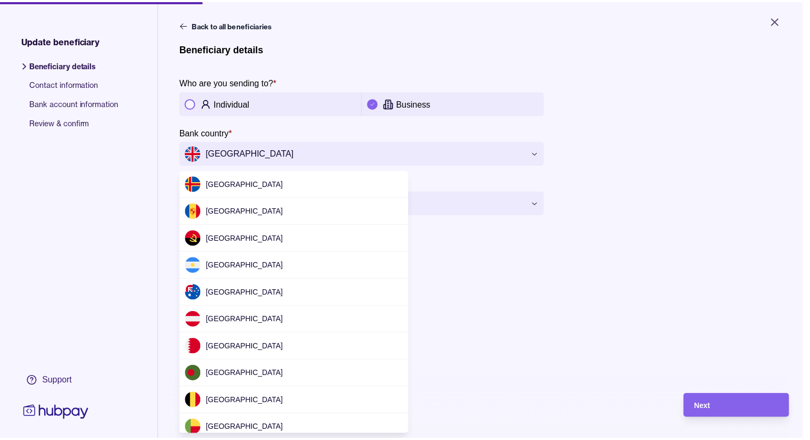
scroll to position [3173, 0]
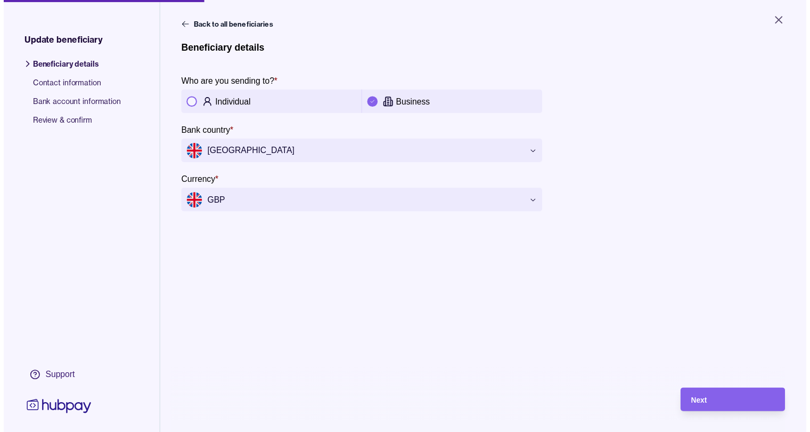
click at [538, 153] on html "**********" at bounding box center [409, 220] width 818 height 440
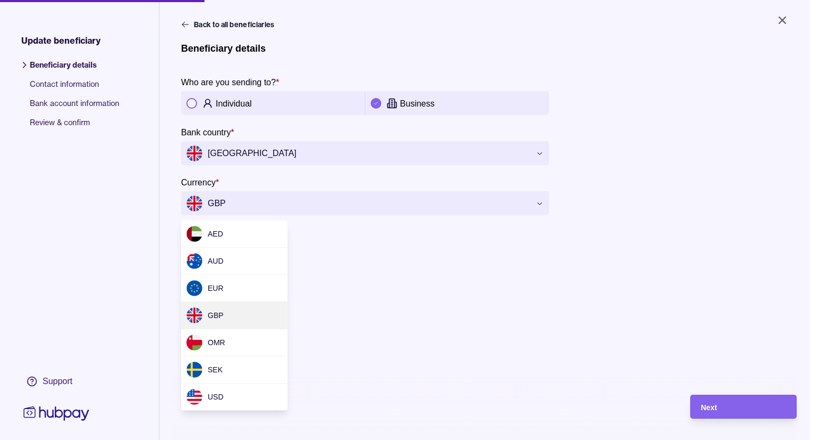
click at [543, 206] on html "**********" at bounding box center [409, 220] width 818 height 440
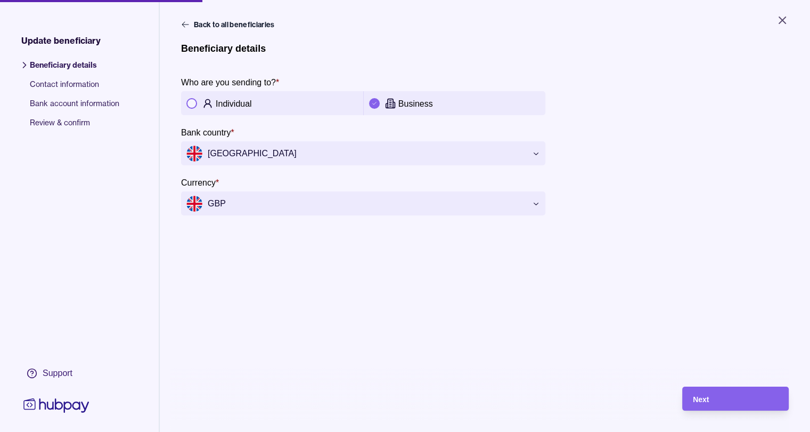
click at [543, 206] on html "**********" at bounding box center [405, 216] width 810 height 432
click at [216, 14] on div "**********" at bounding box center [485, 232] width 651 height 464
click at [213, 23] on button "Back to all beneficiaries" at bounding box center [229, 24] width 96 height 11
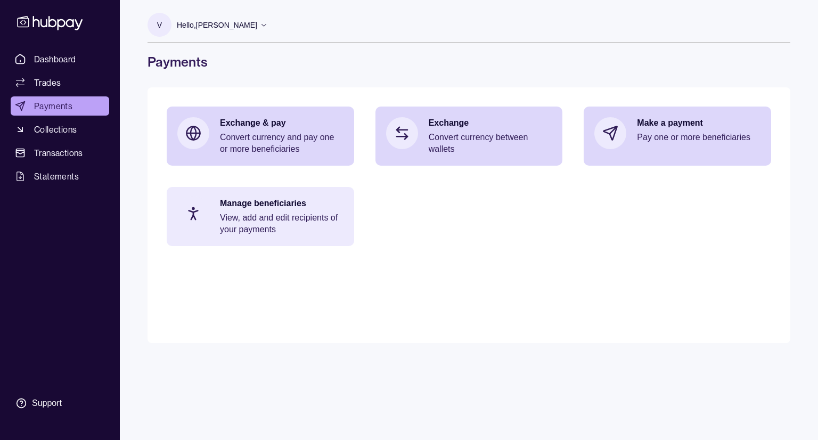
click at [310, 224] on p "View, add and edit recipients of your payments" at bounding box center [282, 223] width 124 height 23
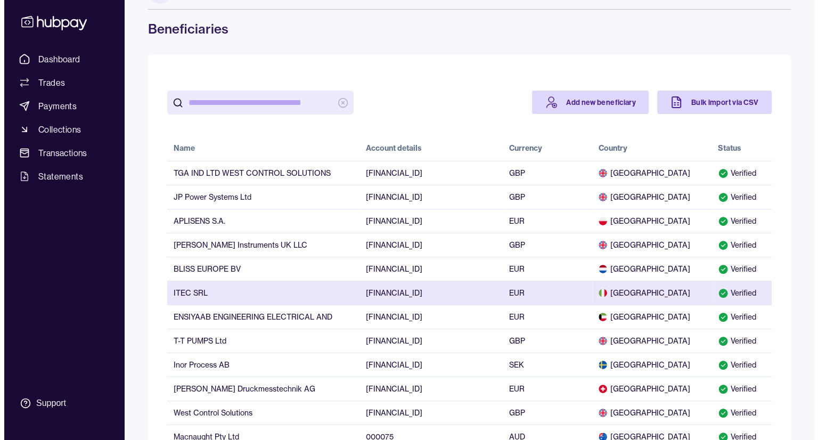
scroll to position [102, 0]
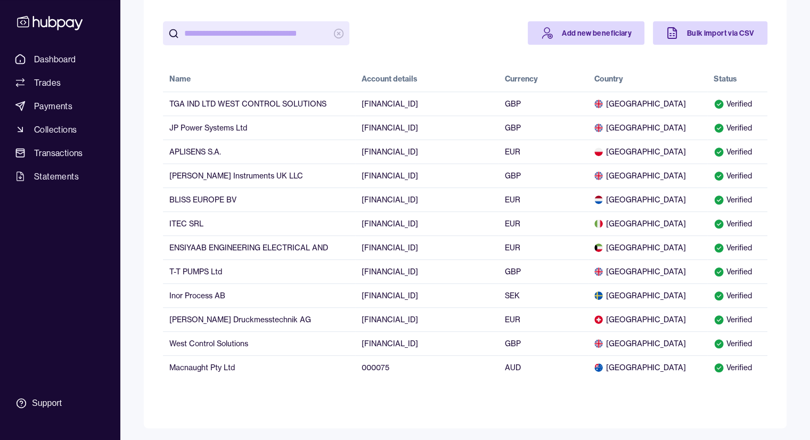
click at [669, 346] on span "[GEOGRAPHIC_DATA]" at bounding box center [648, 343] width 107 height 11
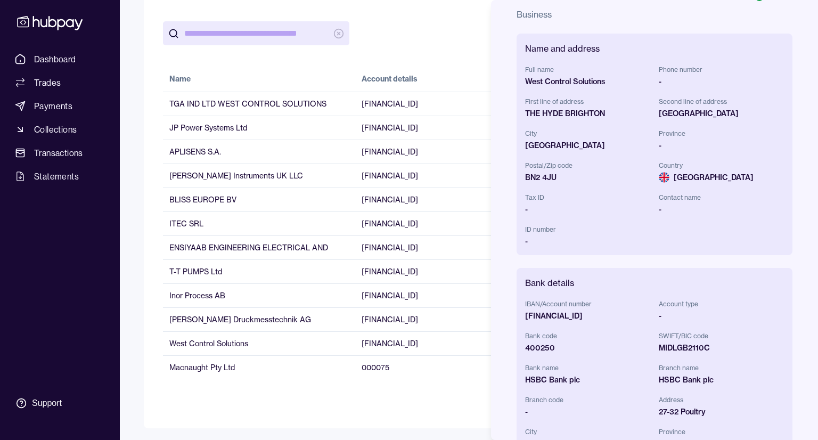
scroll to position [53, 0]
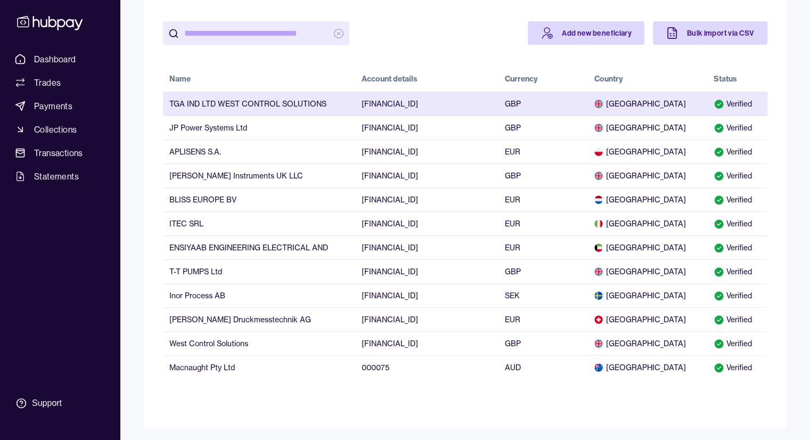
click at [733, 105] on div "Verified" at bounding box center [737, 104] width 47 height 11
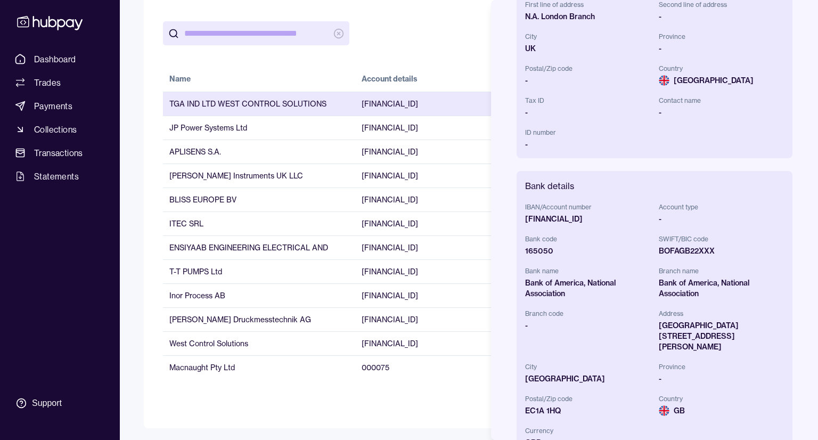
scroll to position [160, 0]
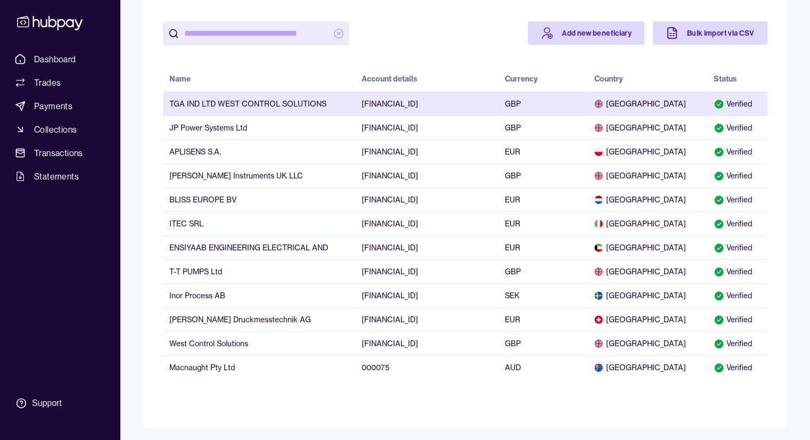
click at [701, 101] on span "[GEOGRAPHIC_DATA]" at bounding box center [648, 104] width 107 height 11
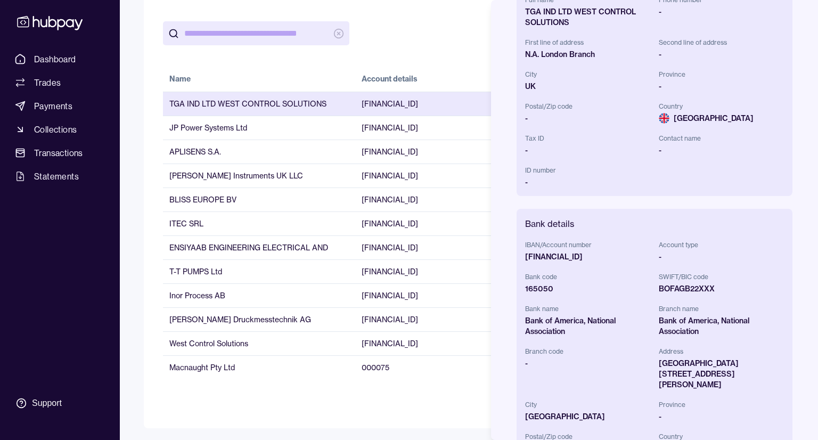
scroll to position [0, 0]
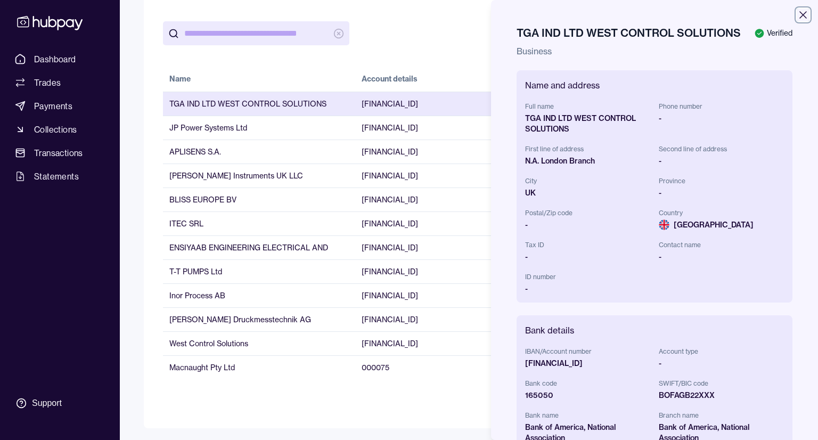
click at [797, 13] on icon "button" at bounding box center [803, 15] width 13 height 13
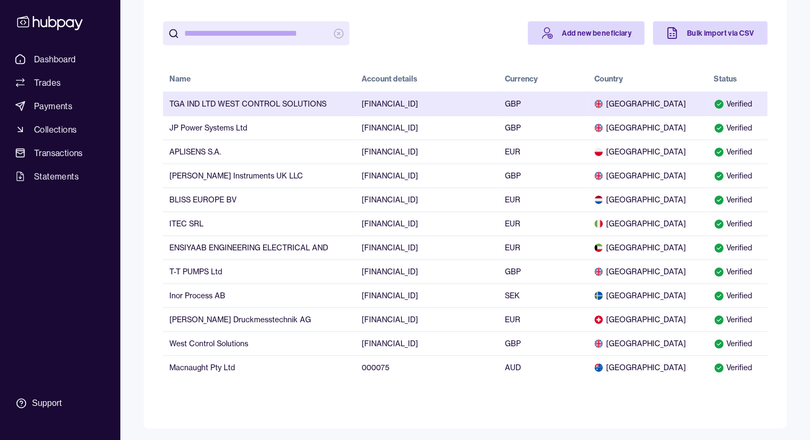
click at [588, 102] on td "GBP" at bounding box center [544, 104] width 90 height 24
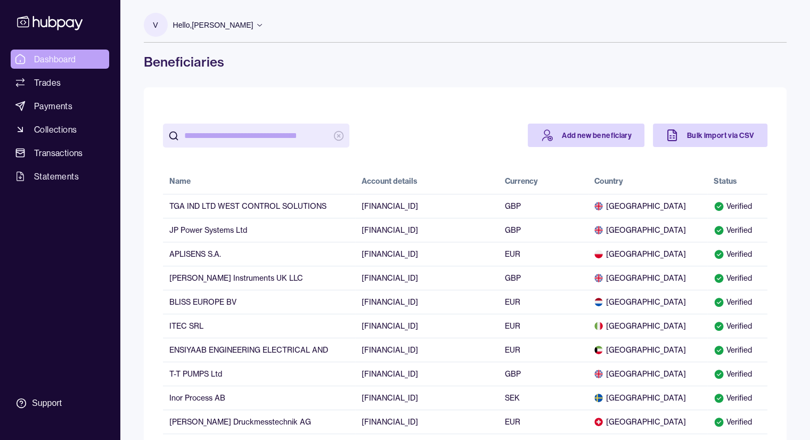
click at [70, 54] on span "Dashboard" at bounding box center [55, 59] width 42 height 13
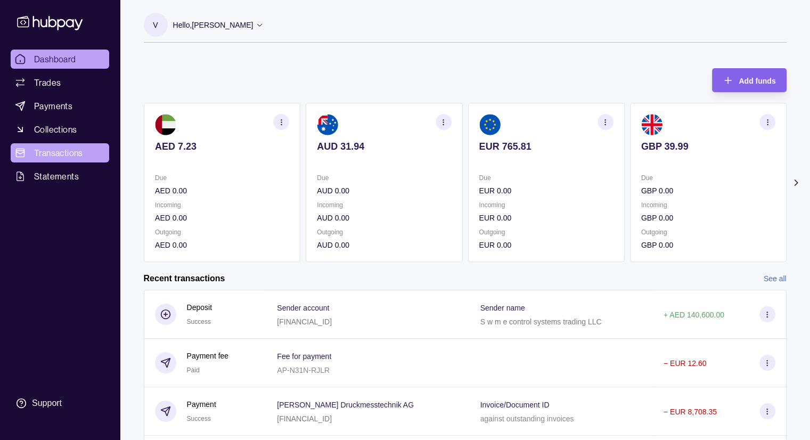
click at [68, 159] on span "Transactions" at bounding box center [58, 153] width 49 height 13
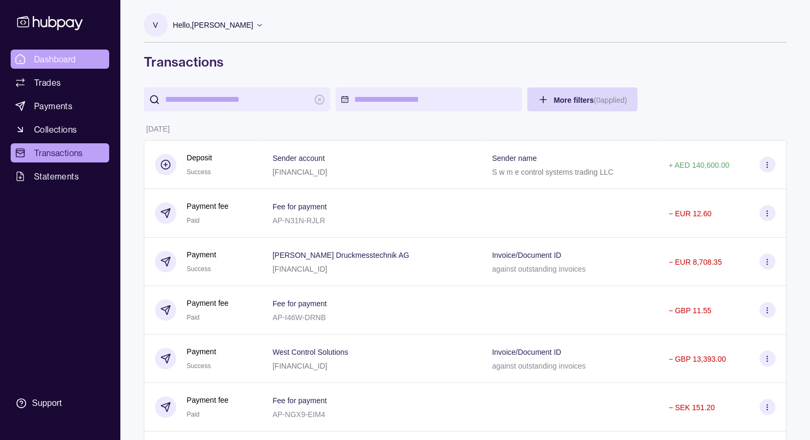
click at [65, 56] on span "Dashboard" at bounding box center [55, 59] width 42 height 13
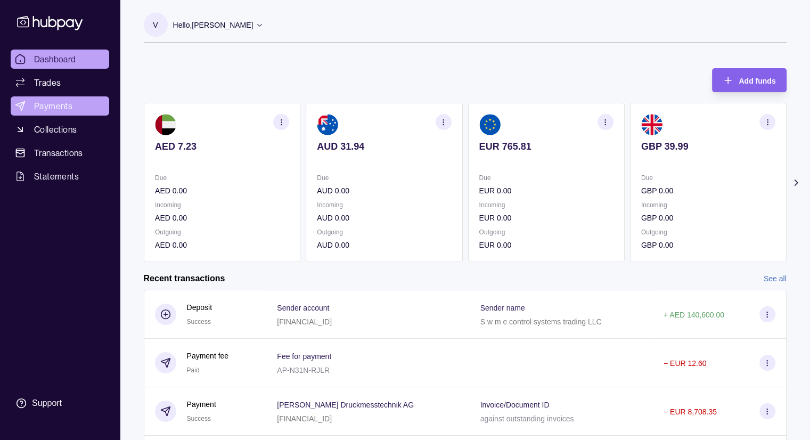
click at [64, 103] on span "Payments" at bounding box center [53, 106] width 38 height 13
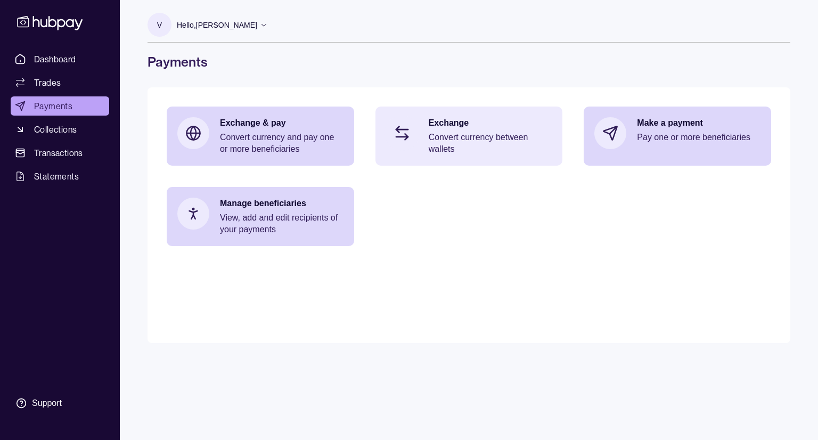
click at [433, 136] on p "Convert currency between wallets" at bounding box center [491, 143] width 124 height 23
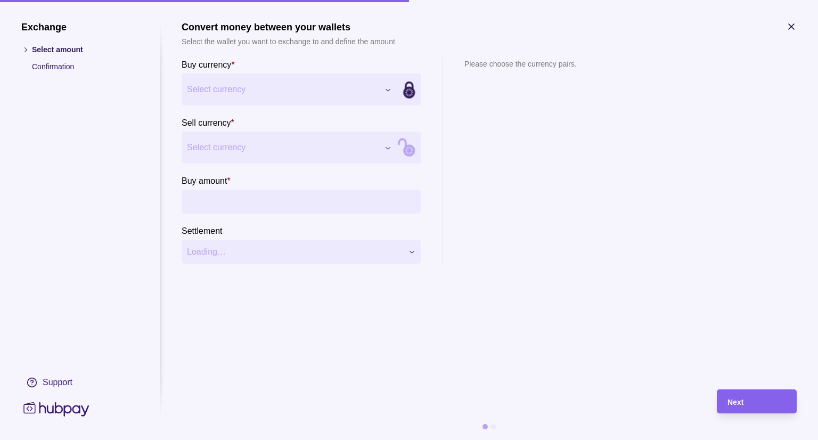
click at [315, 440] on div "Exchange Select amount Confirmation Support Convert money between your wallets …" at bounding box center [409, 440] width 818 height 0
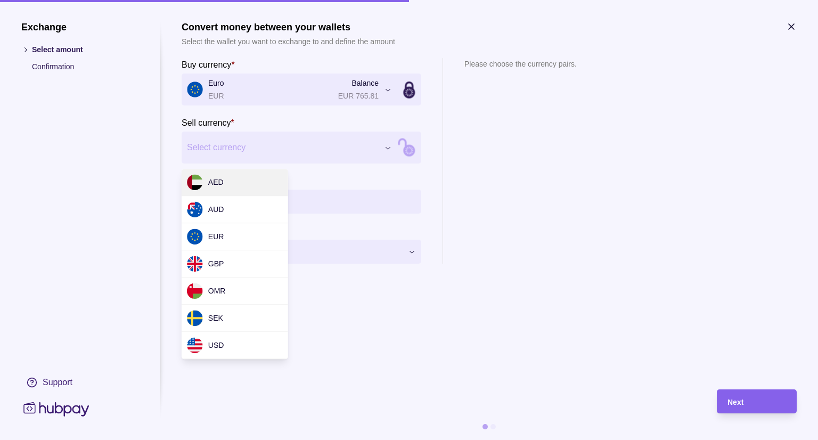
click at [221, 440] on div "Exchange Select amount Confirmation Support Convert money between your wallets …" at bounding box center [409, 440] width 818 height 0
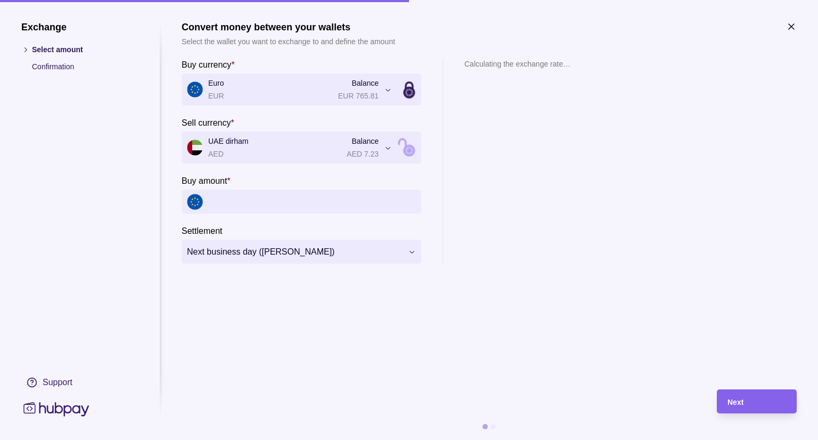
click at [256, 209] on input "Buy amount *" at bounding box center [312, 202] width 208 height 24
type input "*****"
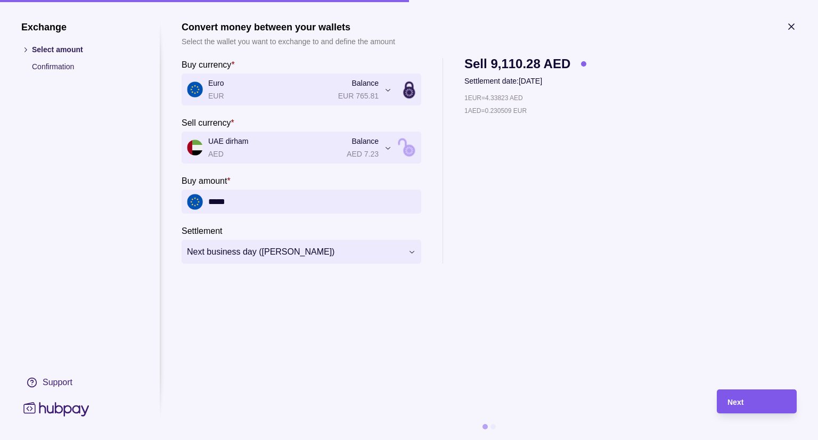
click at [759, 402] on div "Next" at bounding box center [757, 401] width 59 height 13
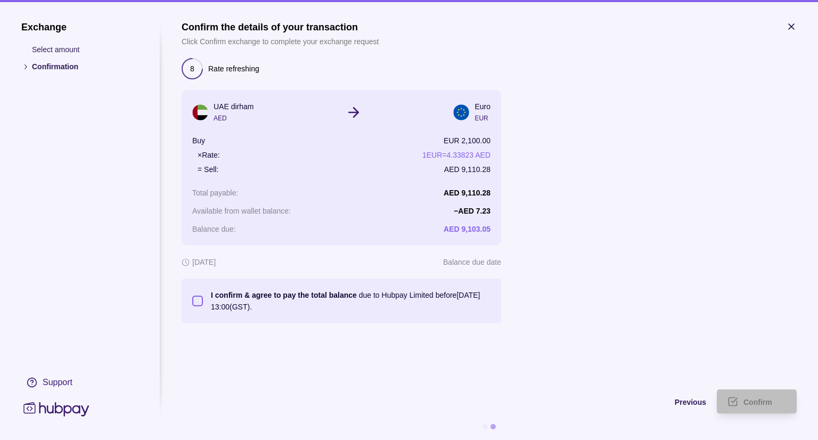
click at [196, 301] on button "I confirm & agree to pay the total balance due to Hubpay Limited before [DATE] …" at bounding box center [197, 301] width 11 height 11
type button "on"
click at [780, 401] on div "Confirm" at bounding box center [765, 401] width 43 height 13
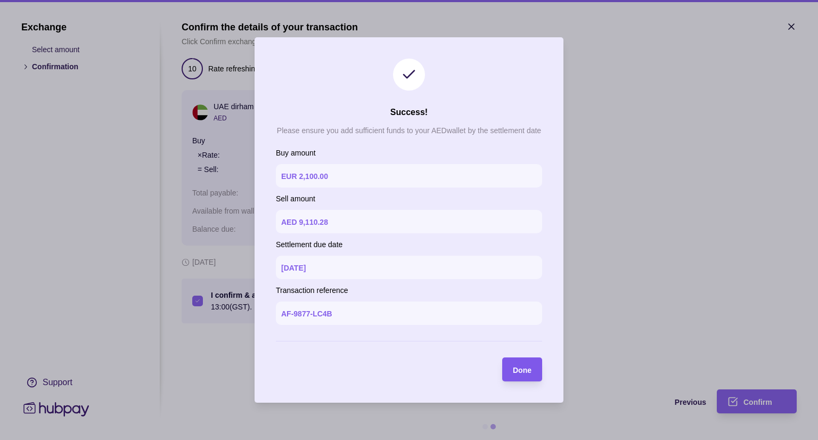
click at [528, 370] on span "Done" at bounding box center [522, 370] width 19 height 9
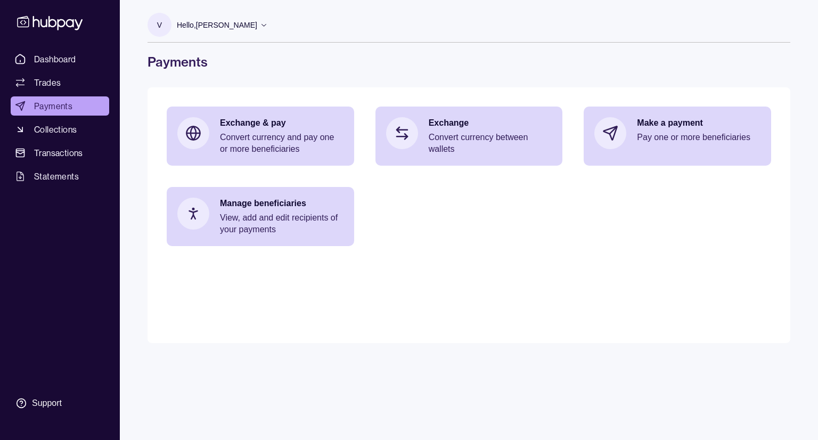
click at [268, 24] on icon at bounding box center [264, 25] width 8 height 8
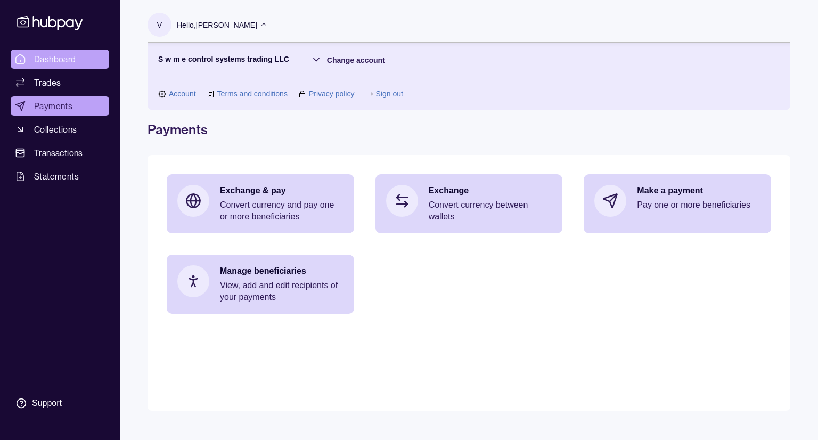
click at [43, 55] on span "Dashboard" at bounding box center [55, 59] width 42 height 13
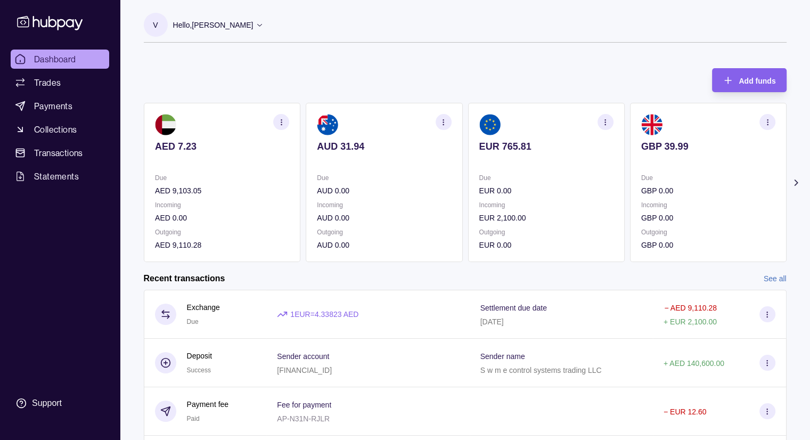
click at [76, 58] on link "Dashboard" at bounding box center [60, 59] width 99 height 19
click at [48, 105] on span "Payments" at bounding box center [53, 106] width 38 height 13
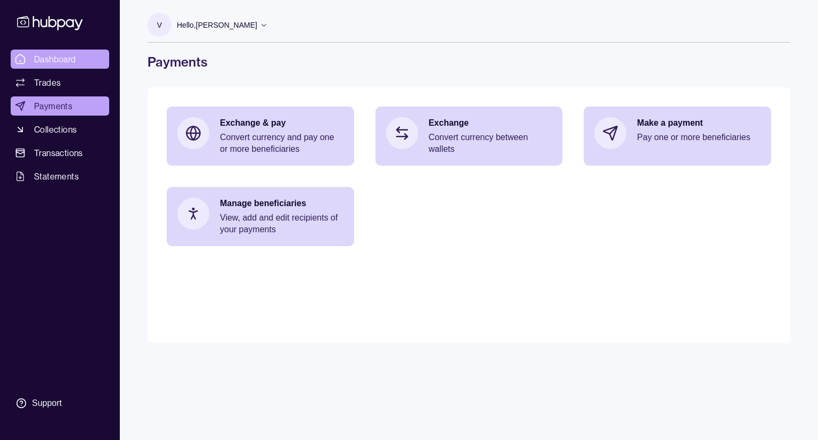
click at [34, 58] on span "Dashboard" at bounding box center [55, 59] width 42 height 13
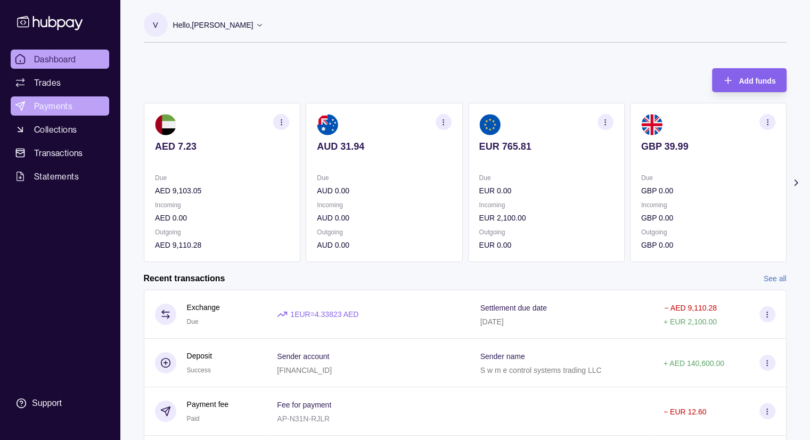
click at [42, 101] on span "Payments" at bounding box center [53, 106] width 38 height 13
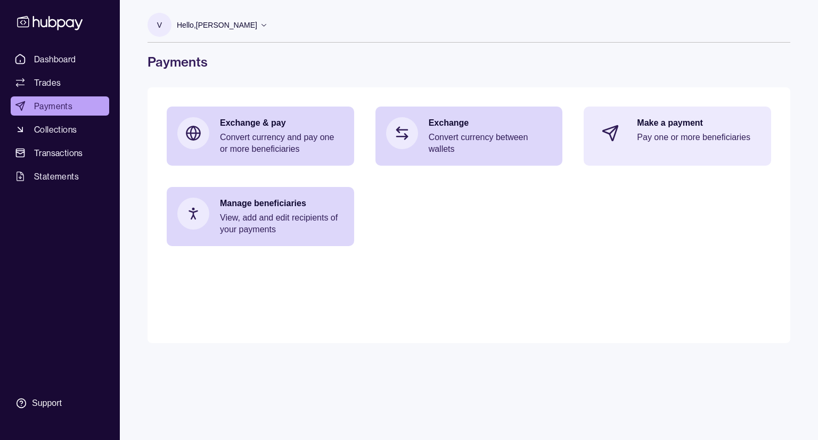
click at [637, 134] on p "Pay one or more beneficiaries" at bounding box center [699, 138] width 124 height 12
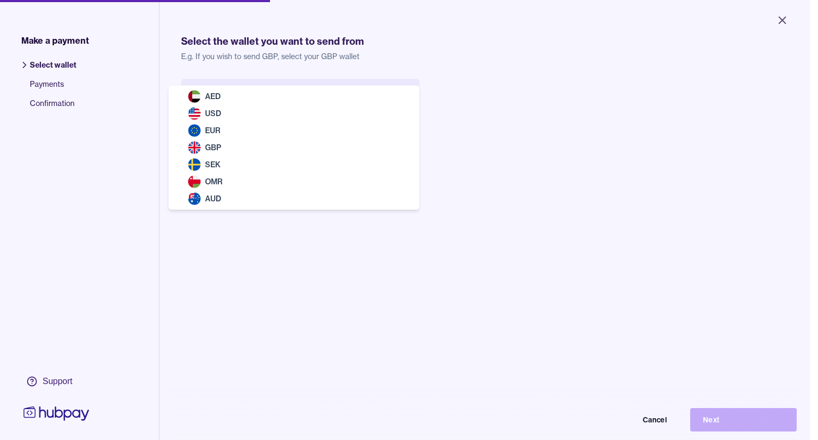
click at [220, 98] on body "Close Make a payment Select wallet Payments Confirmation Support Select the wal…" at bounding box center [405, 220] width 810 height 440
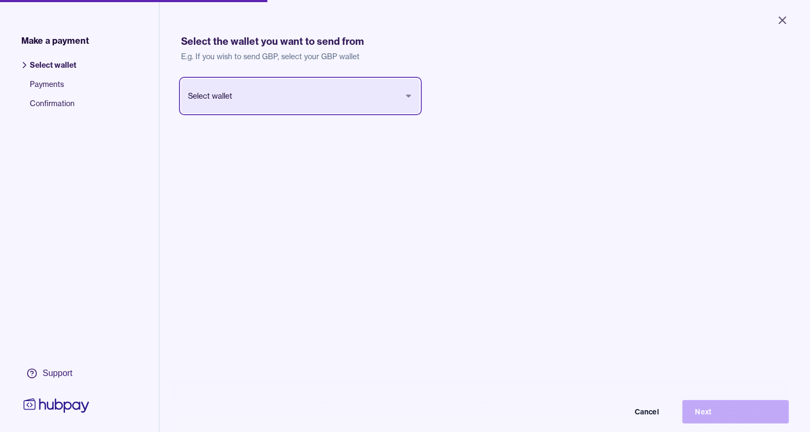
click at [57, 83] on html "Close Make a payment Select wallet Payments Confirmation Support Select the wal…" at bounding box center [405, 216] width 810 height 432
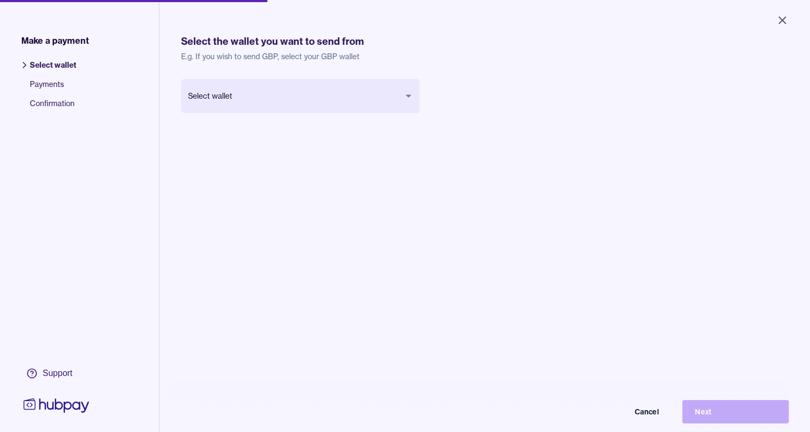
click at [43, 105] on span "Confirmation" at bounding box center [53, 107] width 46 height 19
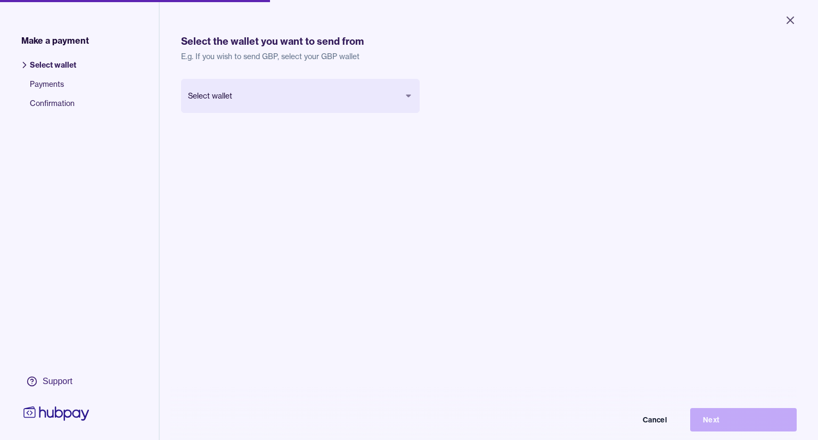
click at [262, 92] on body "Close Make a payment Select wallet Payments Confirmation Support Select the wal…" at bounding box center [409, 220] width 818 height 440
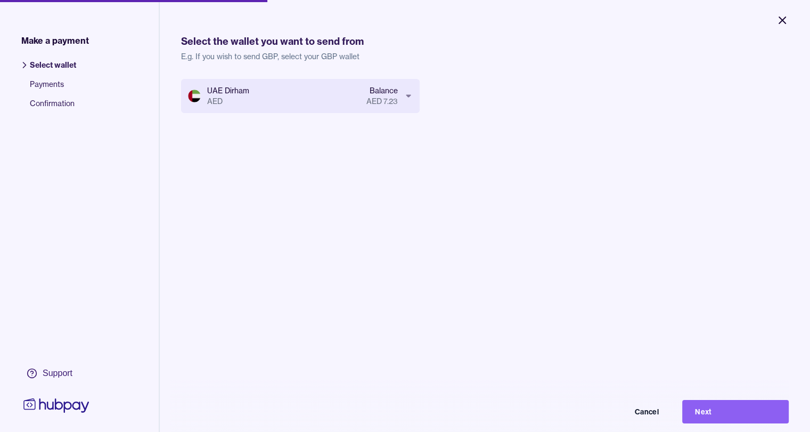
click at [778, 20] on icon "Close" at bounding box center [782, 20] width 13 height 13
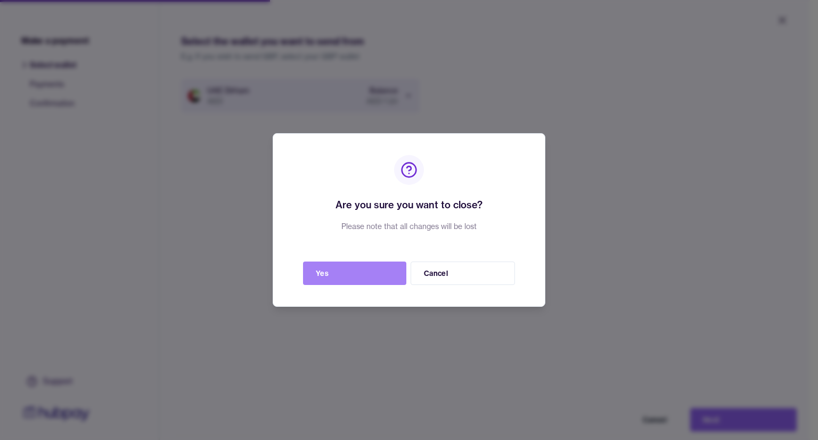
click at [372, 275] on button "Yes" at bounding box center [354, 273] width 103 height 23
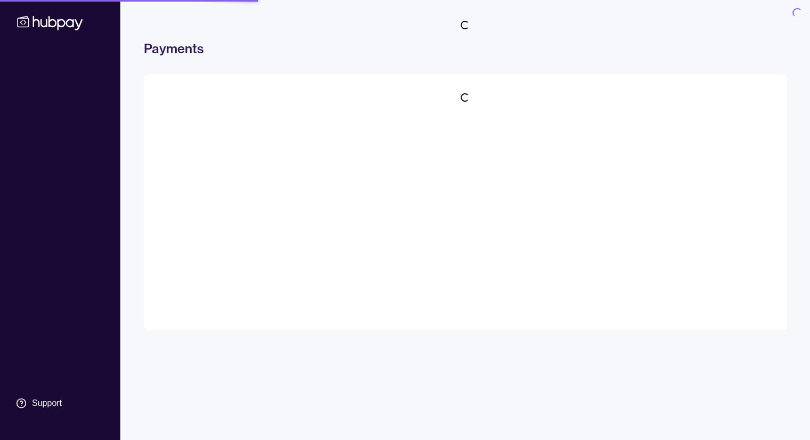
click at [360, 277] on main "Loading..." at bounding box center [465, 202] width 643 height 256
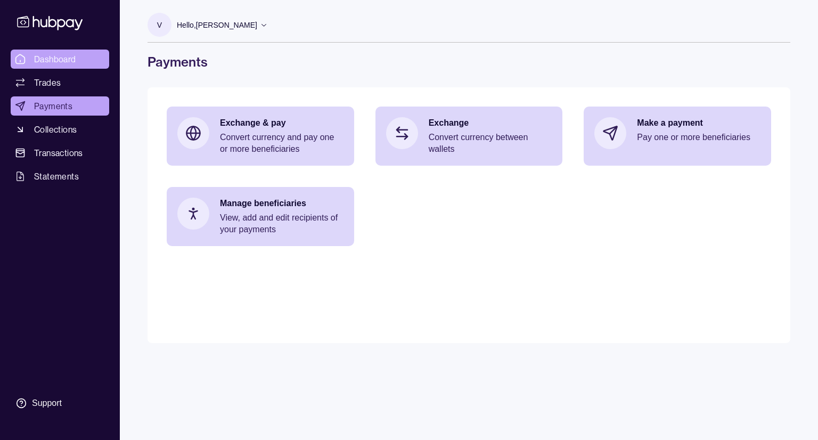
click at [77, 60] on link "Dashboard" at bounding box center [60, 59] width 99 height 19
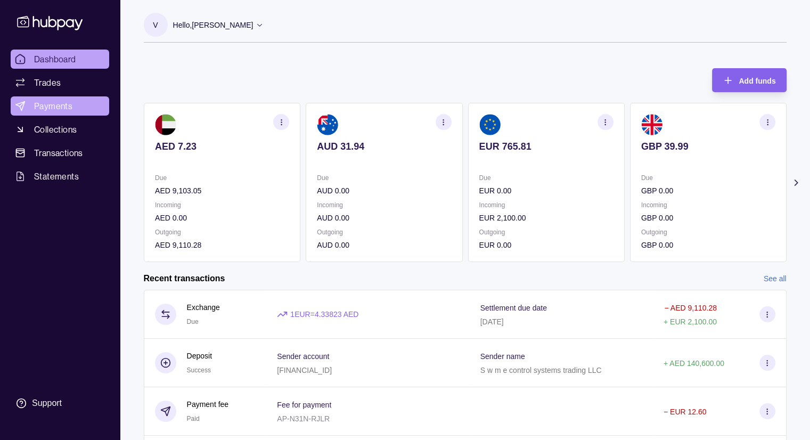
click at [71, 107] on span "Payments" at bounding box center [53, 106] width 38 height 13
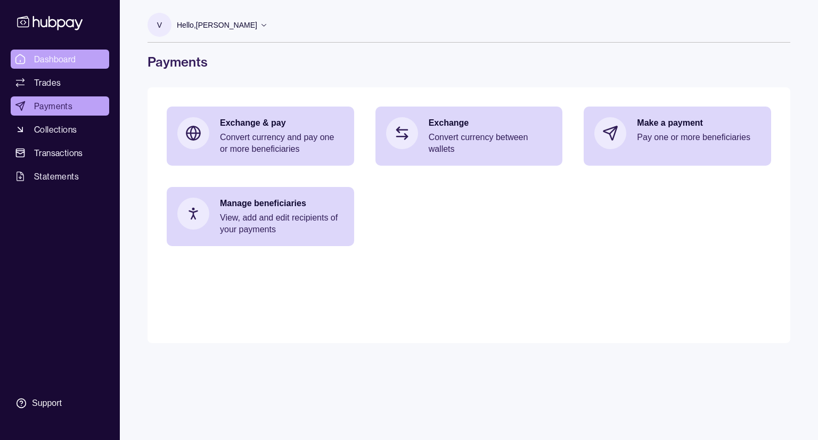
click at [56, 55] on span "Dashboard" at bounding box center [55, 59] width 42 height 13
